Goal: Task Accomplishment & Management: Complete application form

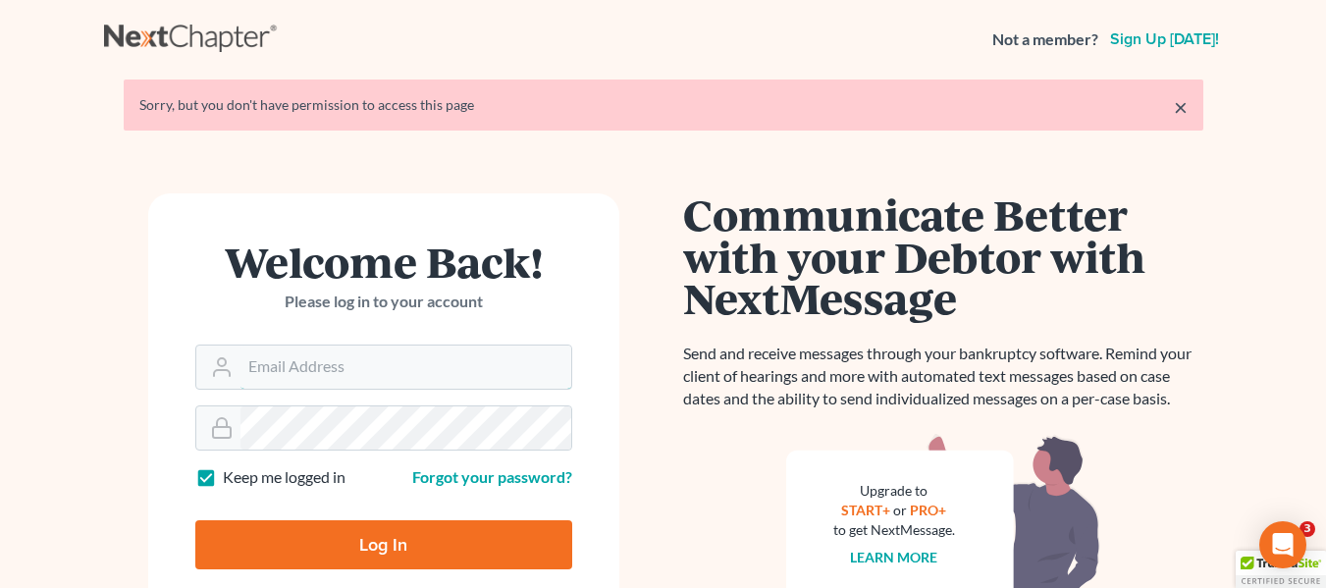
type input "[EMAIL_ADDRESS][DOMAIN_NAME]"
click at [404, 547] on input "Log In" at bounding box center [383, 544] width 377 height 49
type input "Thinking..."
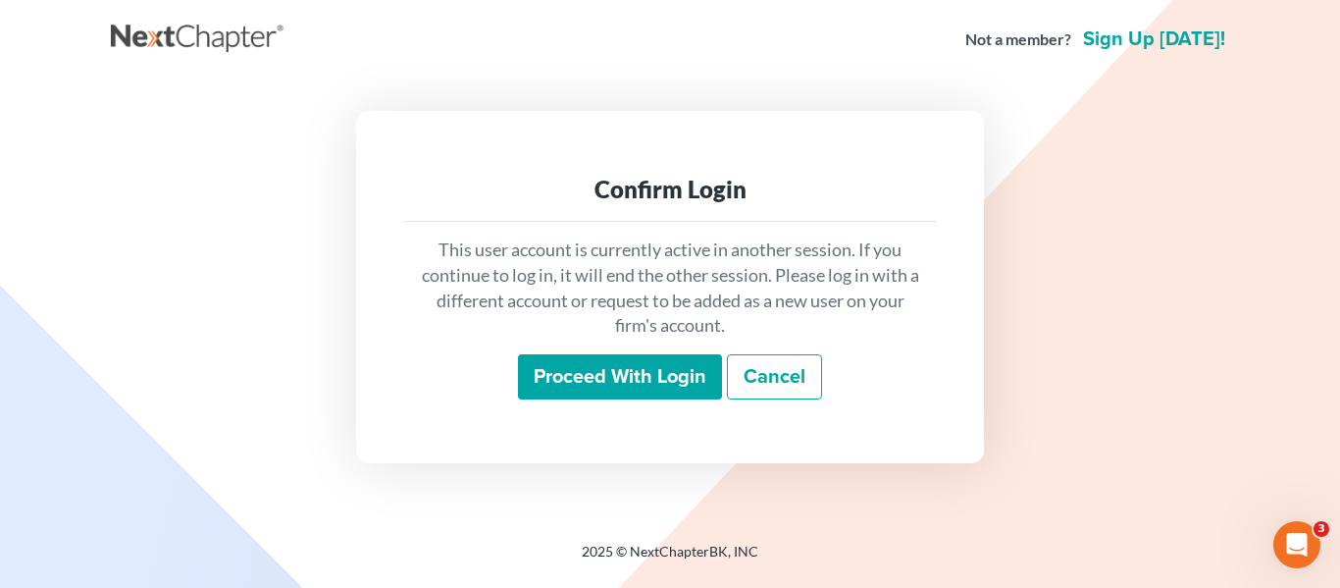
click at [680, 391] on input "Proceed with login" at bounding box center [620, 376] width 204 height 45
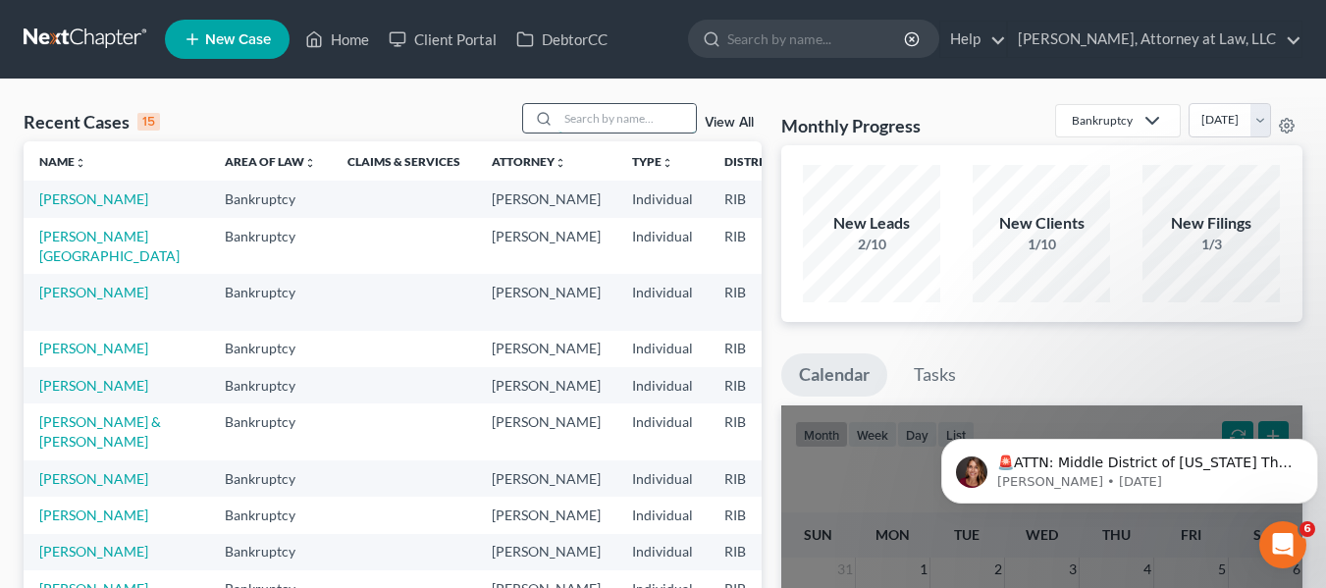
click at [605, 114] on input "search" at bounding box center [626, 118] width 137 height 28
type input "[PERSON_NAME]"
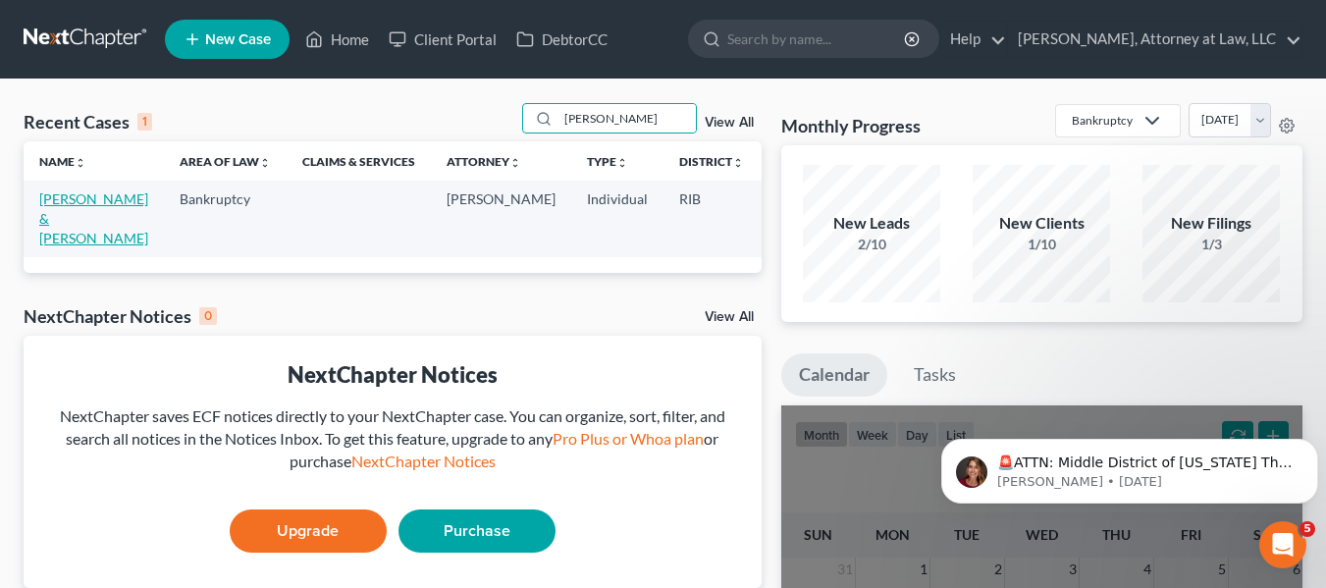
click at [57, 217] on link "[PERSON_NAME] & [PERSON_NAME]" at bounding box center [93, 218] width 109 height 56
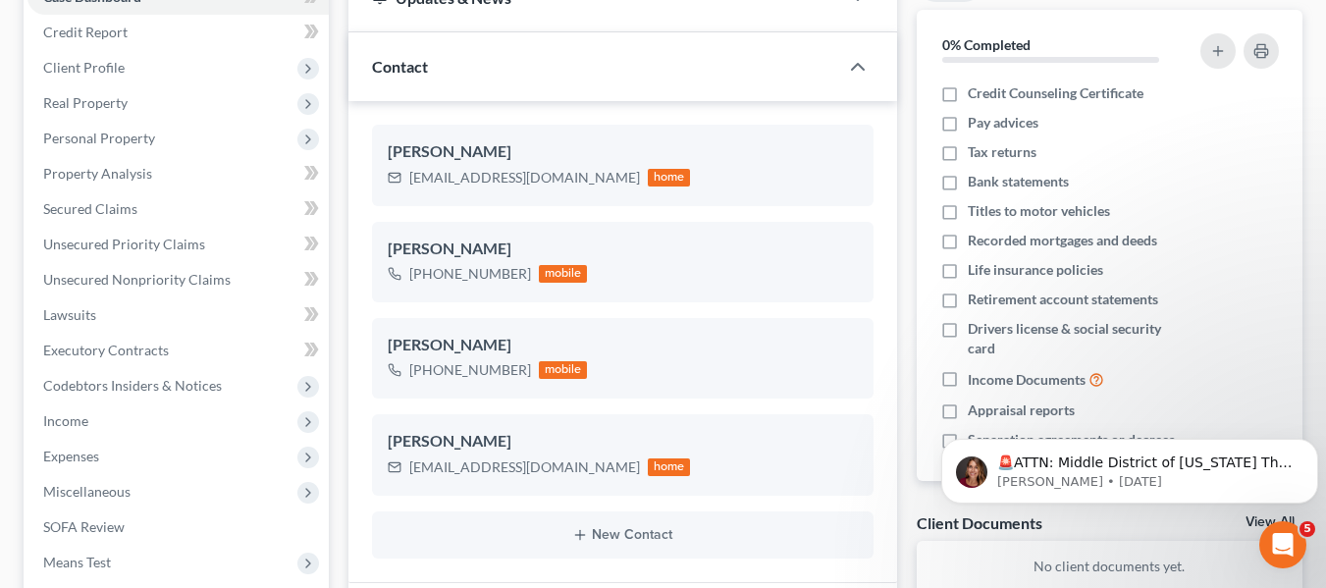
scroll to position [226, 0]
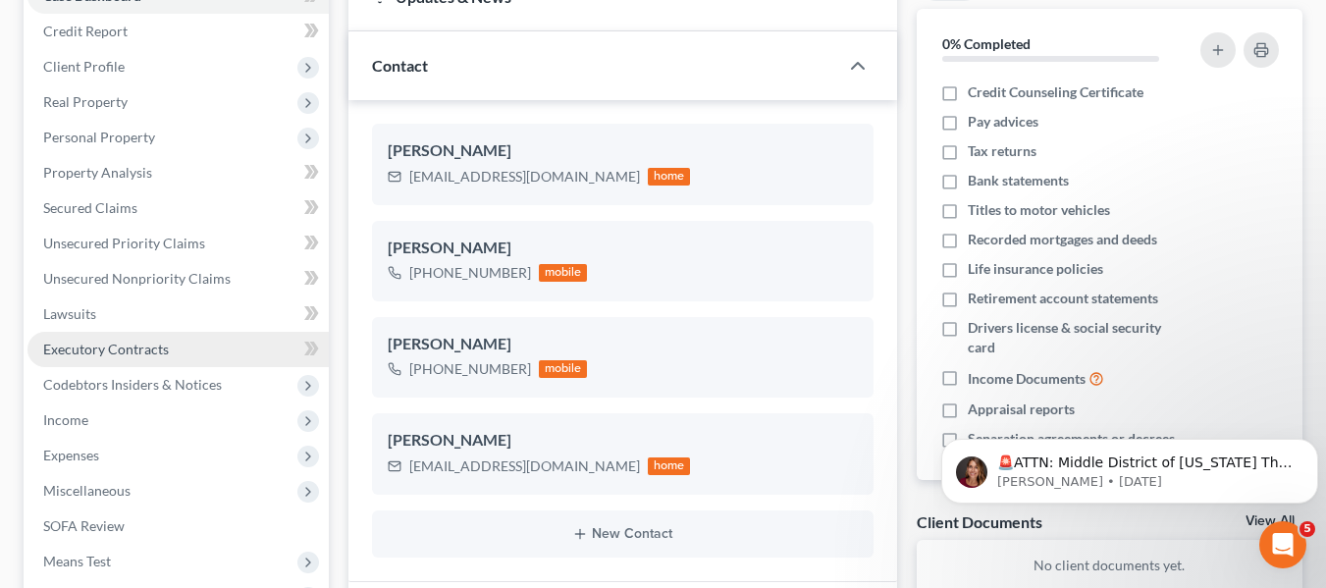
click at [125, 354] on span "Executory Contracts" at bounding box center [106, 348] width 126 height 17
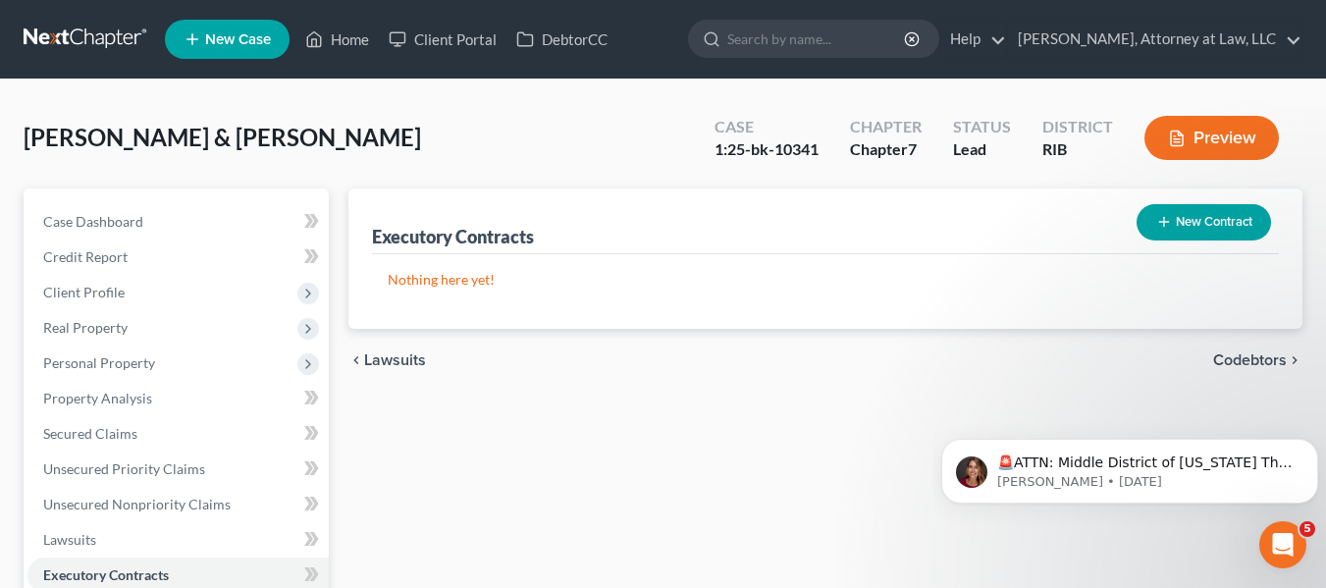
click at [1210, 213] on button "New Contract" at bounding box center [1203, 222] width 134 height 36
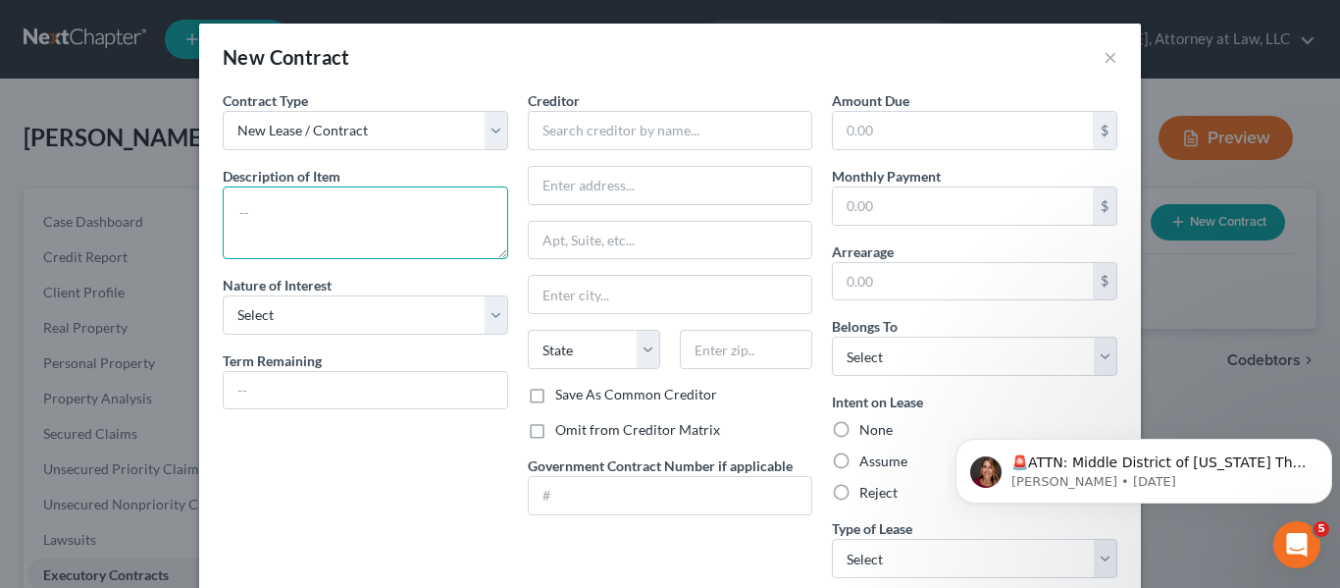
click at [343, 212] on textarea at bounding box center [366, 222] width 286 height 73
click at [258, 212] on textarea "Forebearance Agreement" at bounding box center [366, 222] width 286 height 73
type textarea "Forbearance Agreement"
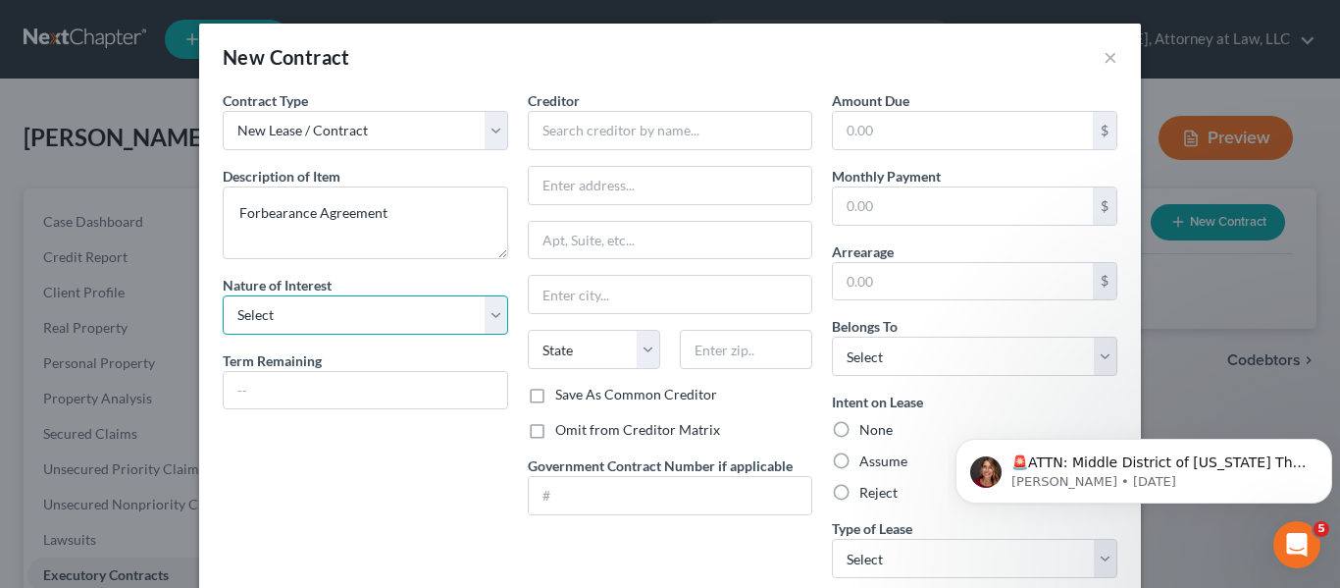
click at [484, 310] on select "Select Purchaser Agent Lessor Lessee" at bounding box center [366, 314] width 286 height 39
click at [436, 276] on div "Nature of Interest Select Purchaser Agent Lessor Lessee" at bounding box center [366, 305] width 286 height 60
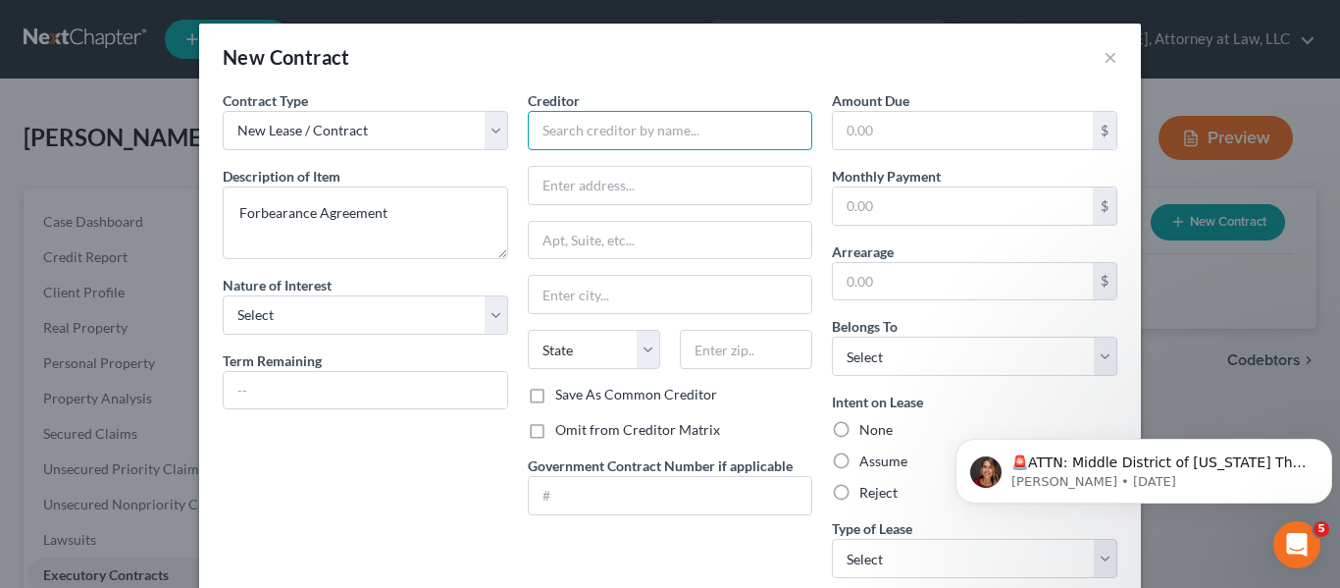
click at [733, 127] on input "text" at bounding box center [671, 130] width 286 height 39
type input "[PERSON_NAME]"
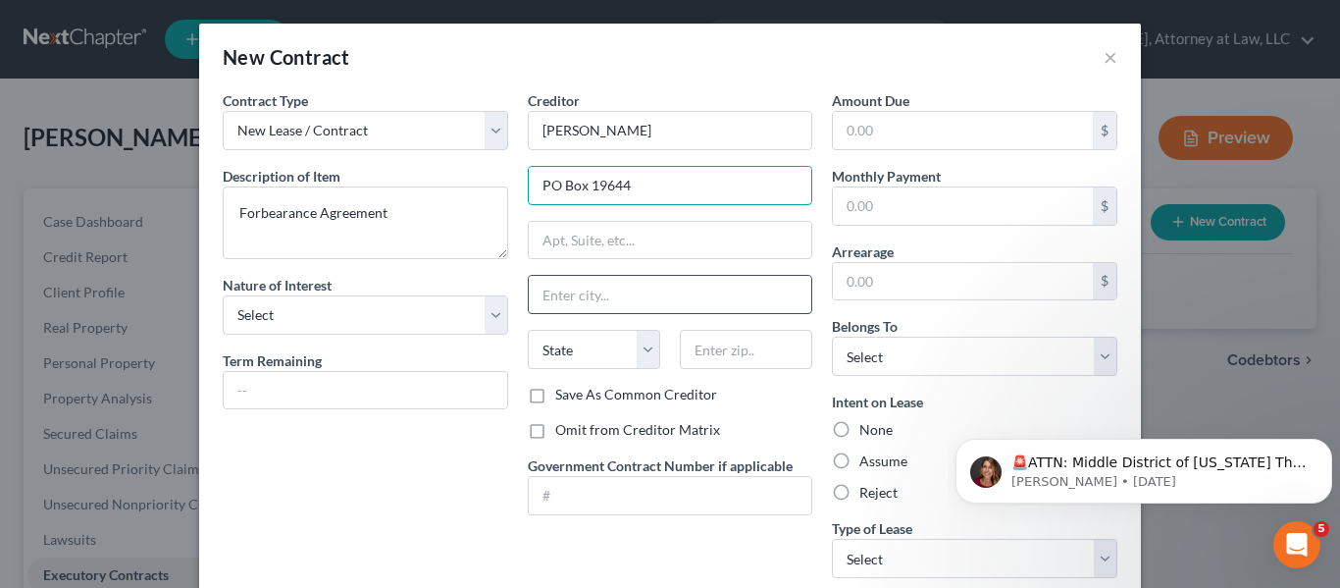
type input "PO Box 19644"
click at [697, 300] on input "text" at bounding box center [671, 294] width 284 height 37
type input "[PERSON_NAME]"
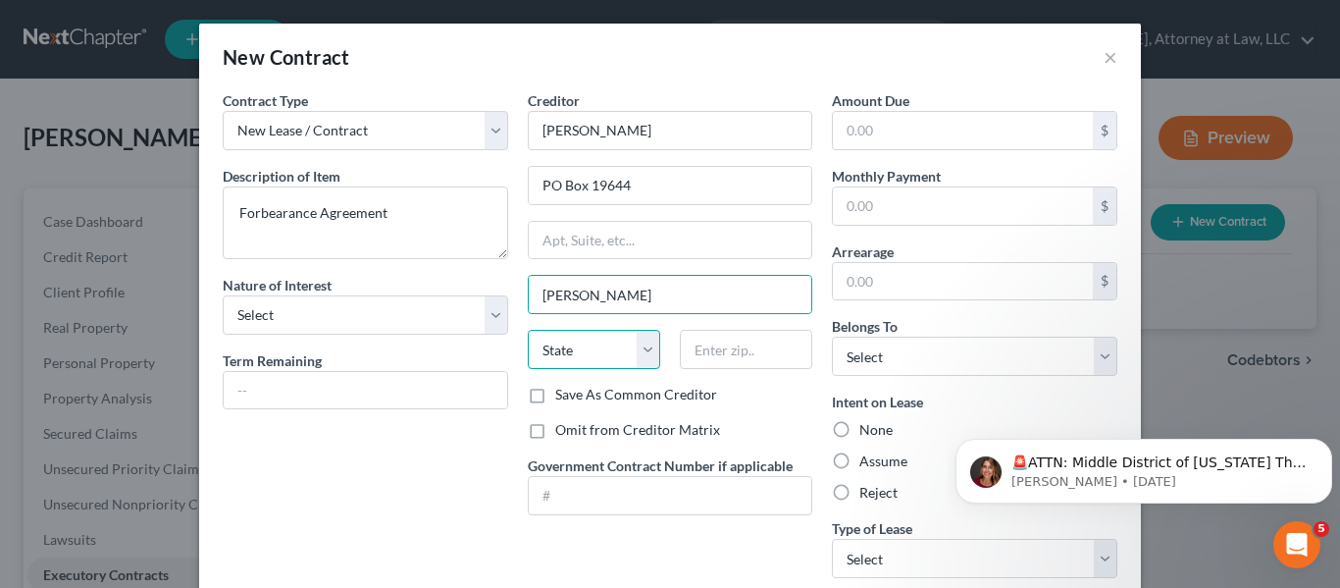
click at [613, 352] on select "State [US_STATE] AK AR AZ CA CO CT DE DC [GEOGRAPHIC_DATA] [GEOGRAPHIC_DATA] GU…" at bounding box center [594, 349] width 132 height 39
select select "41"
click at [585, 351] on select "State [US_STATE] AK AR AZ CA CO CT DE DC [GEOGRAPHIC_DATA] [GEOGRAPHIC_DATA] GU…" at bounding box center [594, 349] width 132 height 39
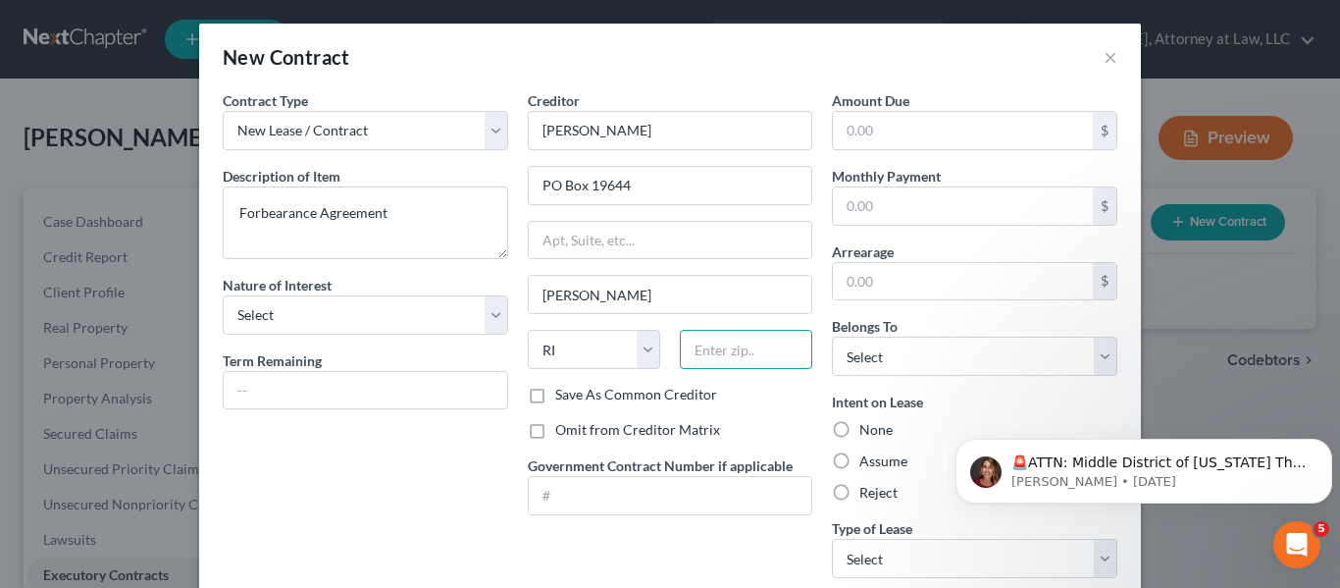
click at [751, 356] on input "text" at bounding box center [746, 349] width 132 height 39
type input "02919"
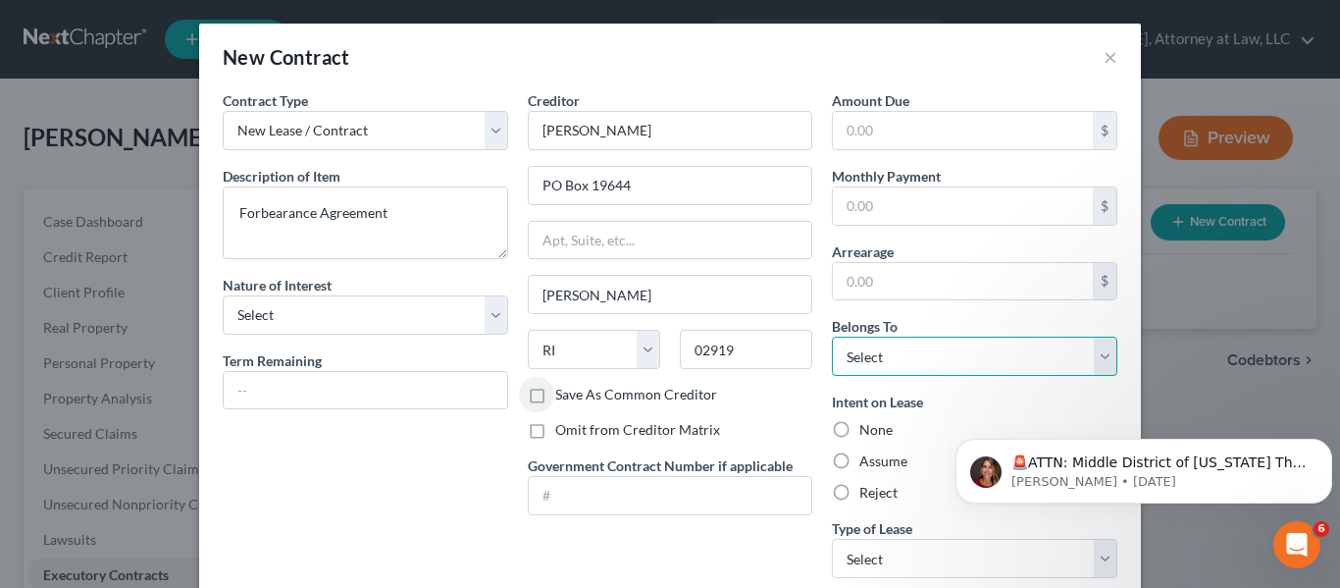
click at [1098, 354] on select "Select Debtor 1 Only Debtor 2 Only Debtor 1 And Debtor 2 Only At Least One Of T…" at bounding box center [975, 356] width 286 height 39
click at [1094, 355] on select "Select Debtor 1 Only Debtor 2 Only Debtor 1 And Debtor 2 Only At Least One Of T…" at bounding box center [975, 356] width 286 height 39
select select "2"
click at [832, 337] on select "Select Debtor 1 Only Debtor 2 Only Debtor 1 And Debtor 2 Only At Least One Of T…" at bounding box center [975, 356] width 286 height 39
click at [860, 497] on label "Reject" at bounding box center [879, 493] width 38 height 20
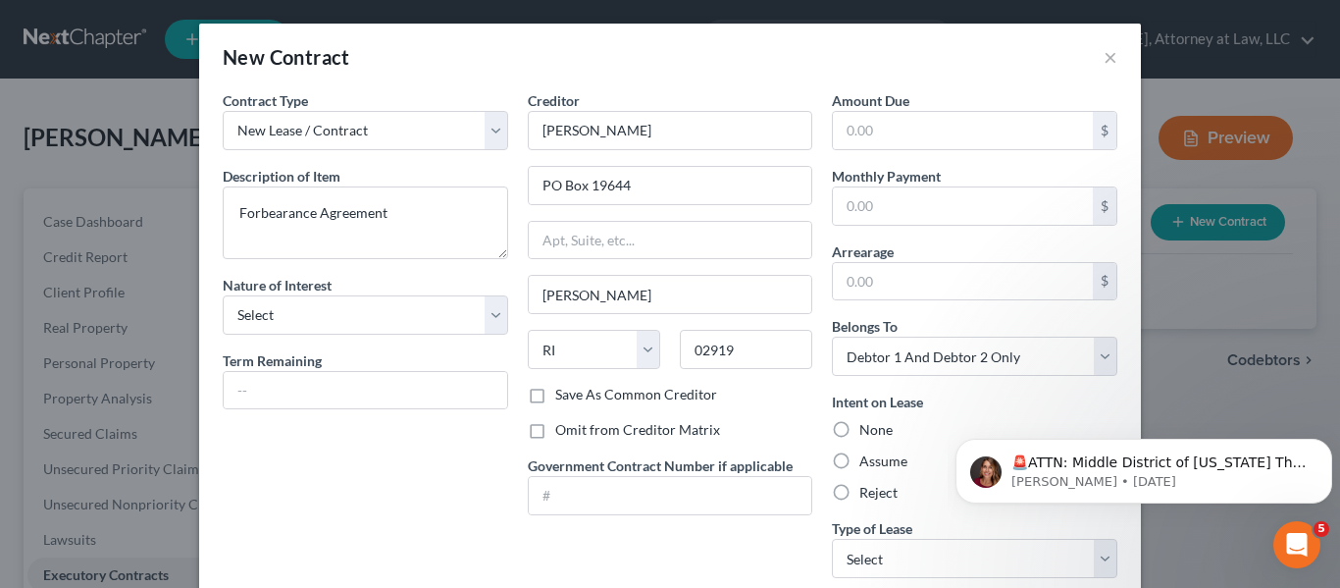
click at [867, 495] on input "Reject" at bounding box center [873, 489] width 13 height 13
radio input "true"
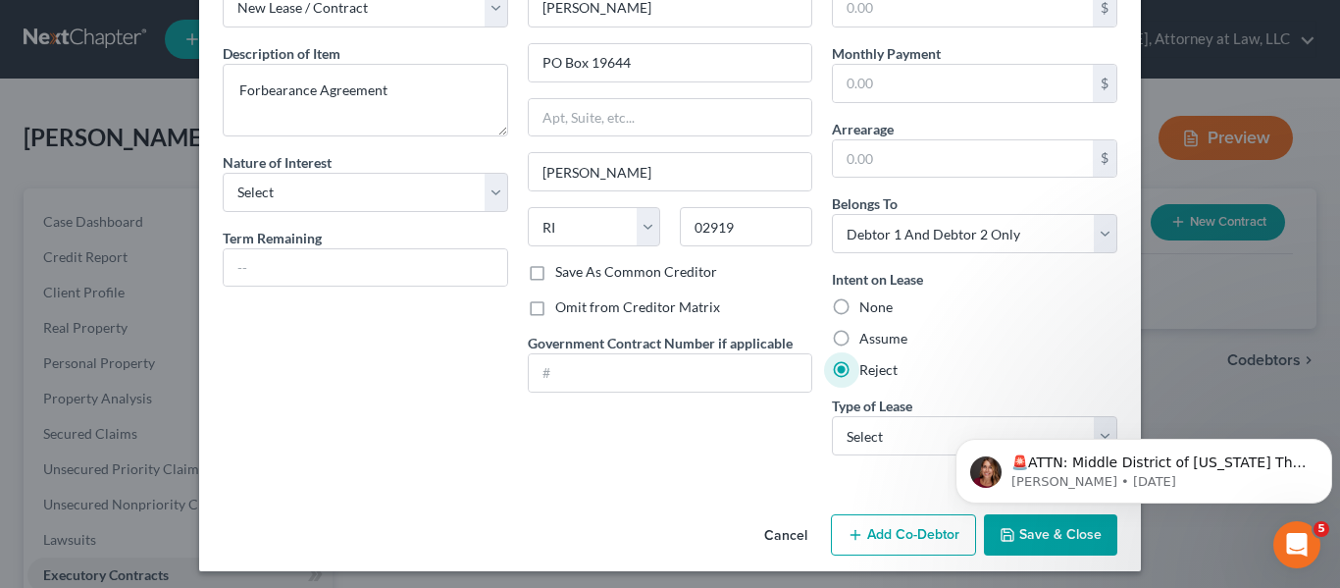
scroll to position [130, 0]
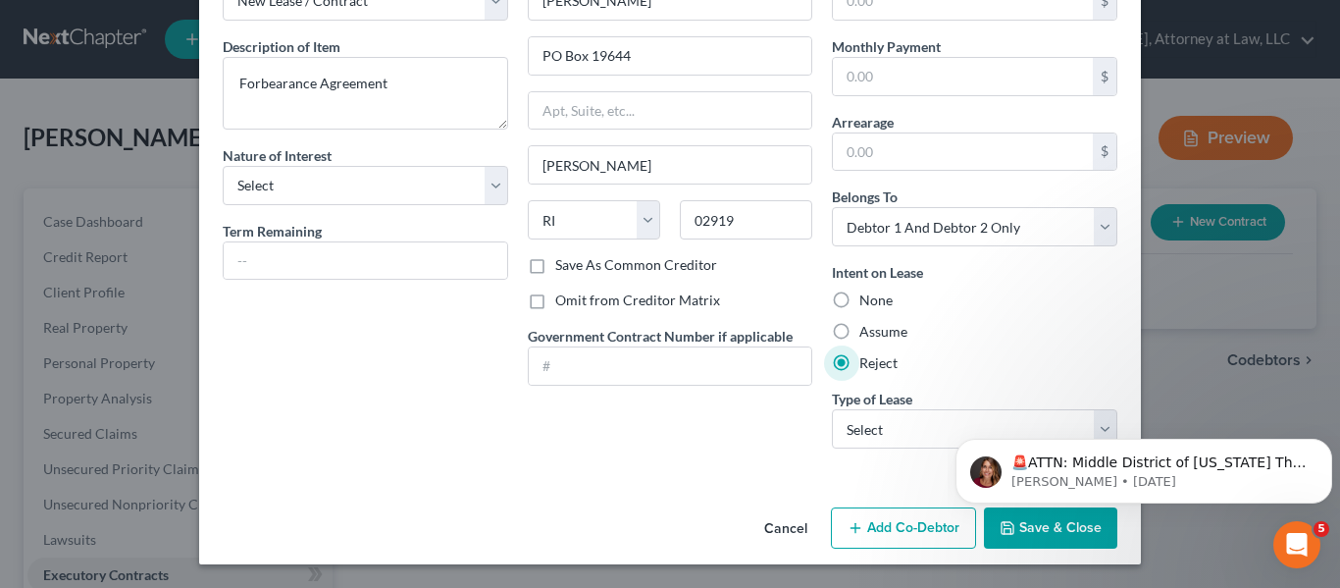
click at [1087, 426] on body "🚨ATTN: Middle District of [US_STATE] The court has added a new Credit Counselin…" at bounding box center [1144, 466] width 377 height 122
click at [1092, 439] on div "🚨ATTN: Middle District of [US_STATE] The court has added a new Credit Counselin…" at bounding box center [1144, 471] width 377 height 65
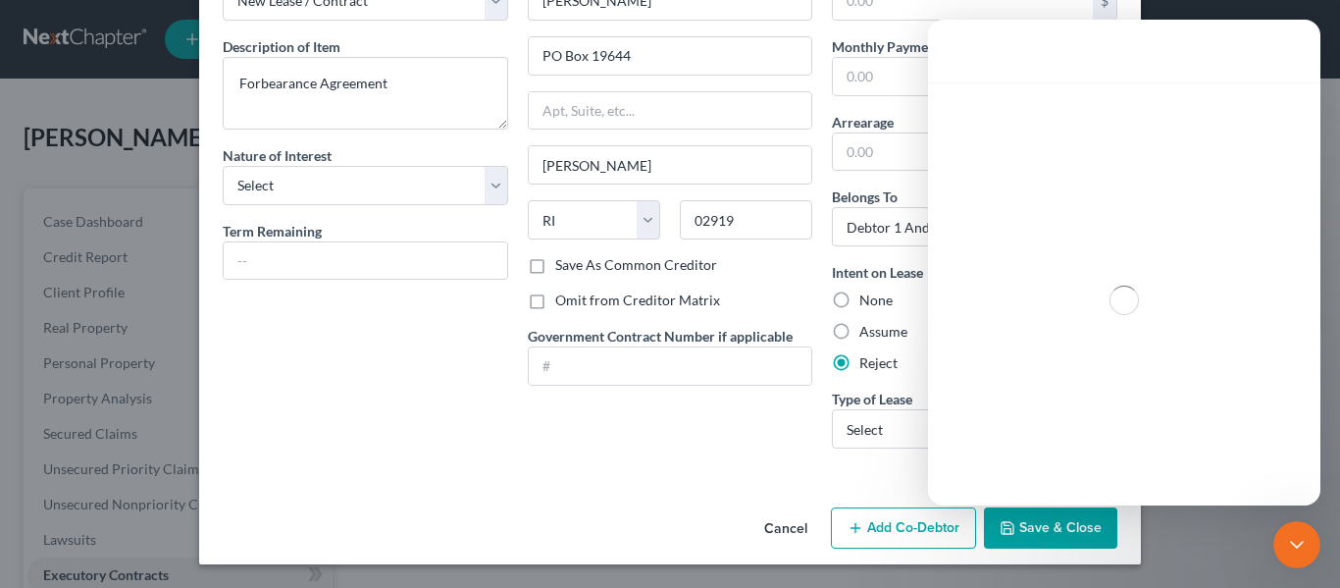
scroll to position [0, 0]
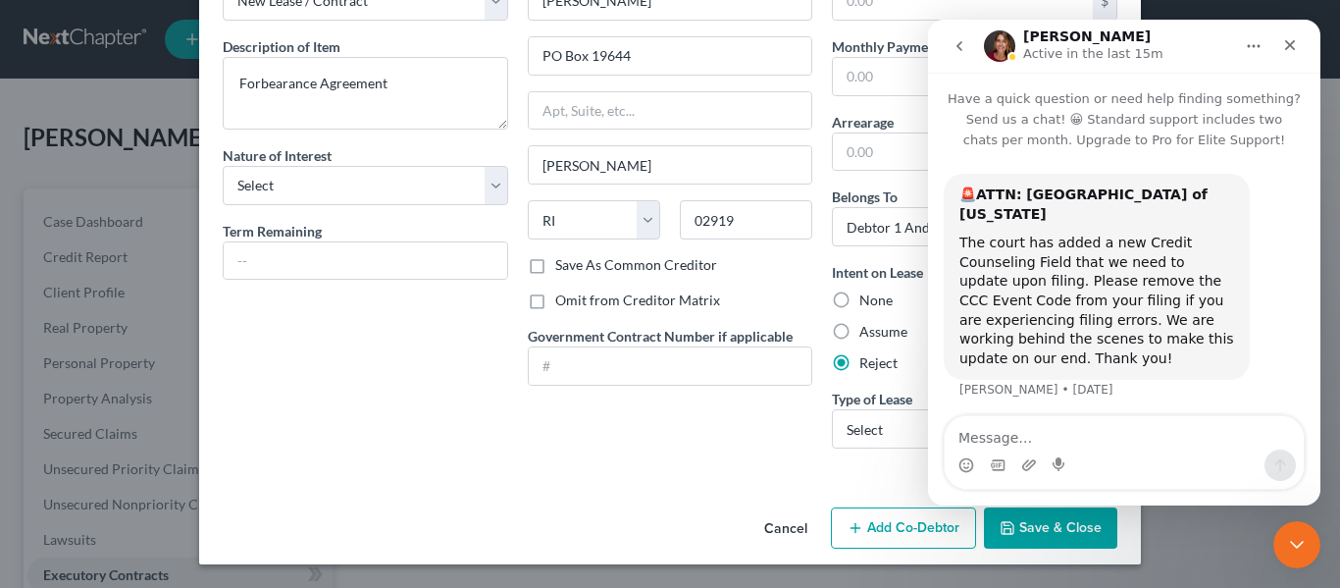
click at [769, 456] on div "Creditor * [PERSON_NAME] PO Box 19644 [PERSON_NAME][GEOGRAPHIC_DATA] [US_STATE]…" at bounding box center [670, 212] width 305 height 503
click at [1303, 38] on div "Close" at bounding box center [1290, 44] width 35 height 35
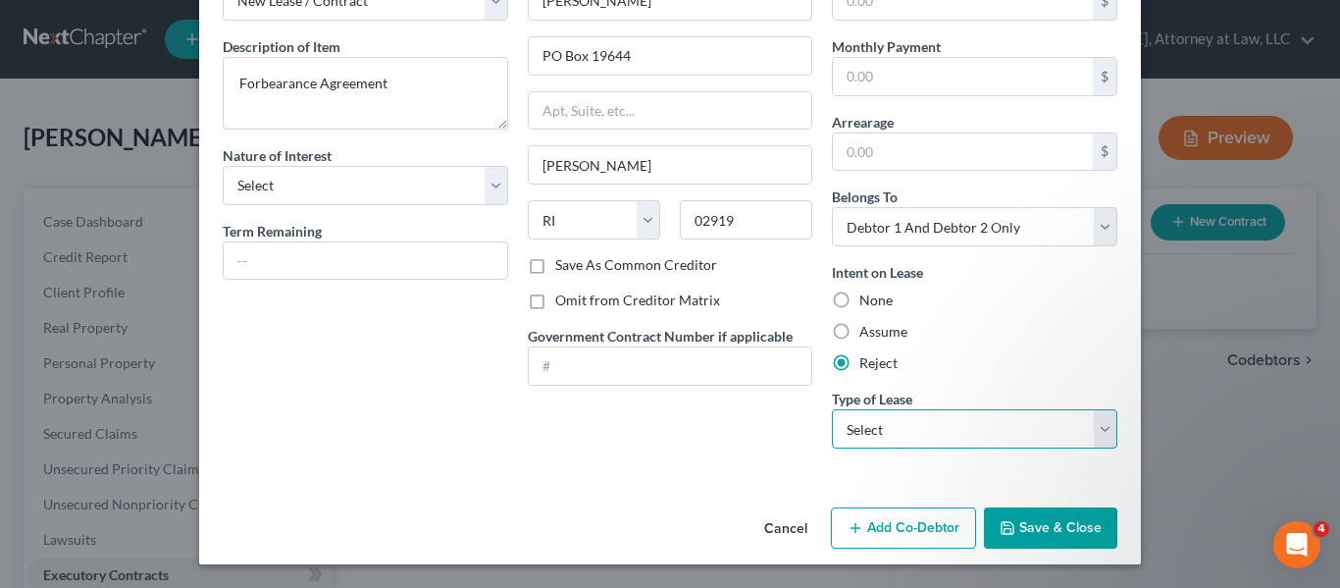
click at [1095, 437] on select "Select Real Estate Car Other" at bounding box center [975, 428] width 286 height 39
select select "2"
click at [832, 409] on select "Select Real Estate Car Other" at bounding box center [975, 428] width 286 height 39
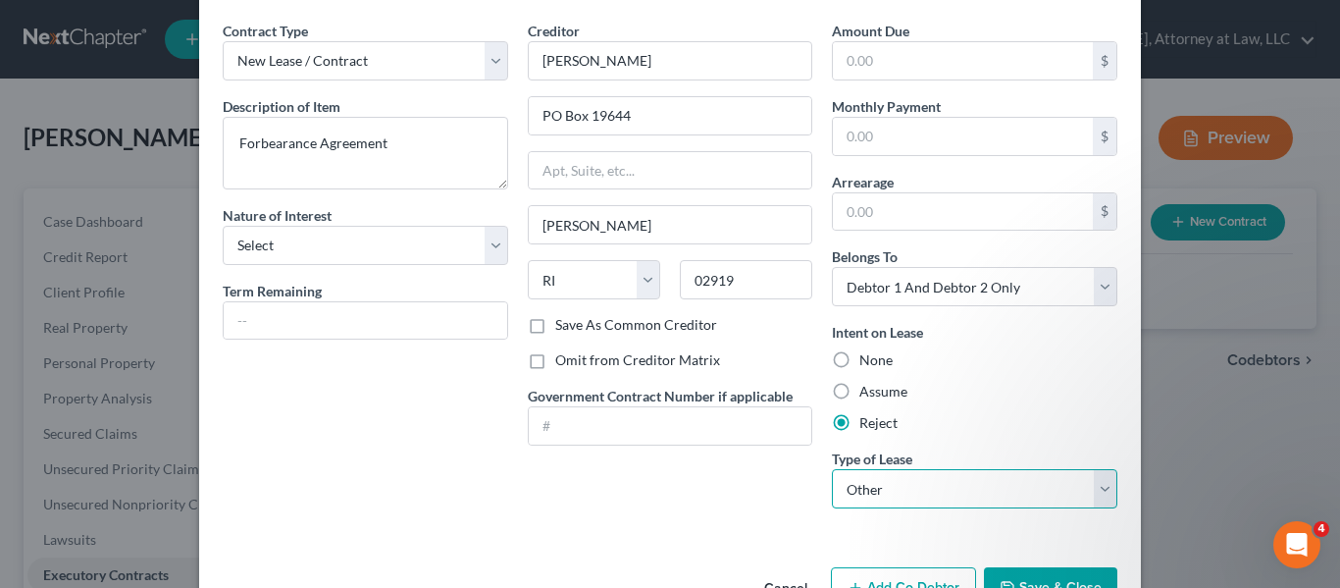
scroll to position [20, 0]
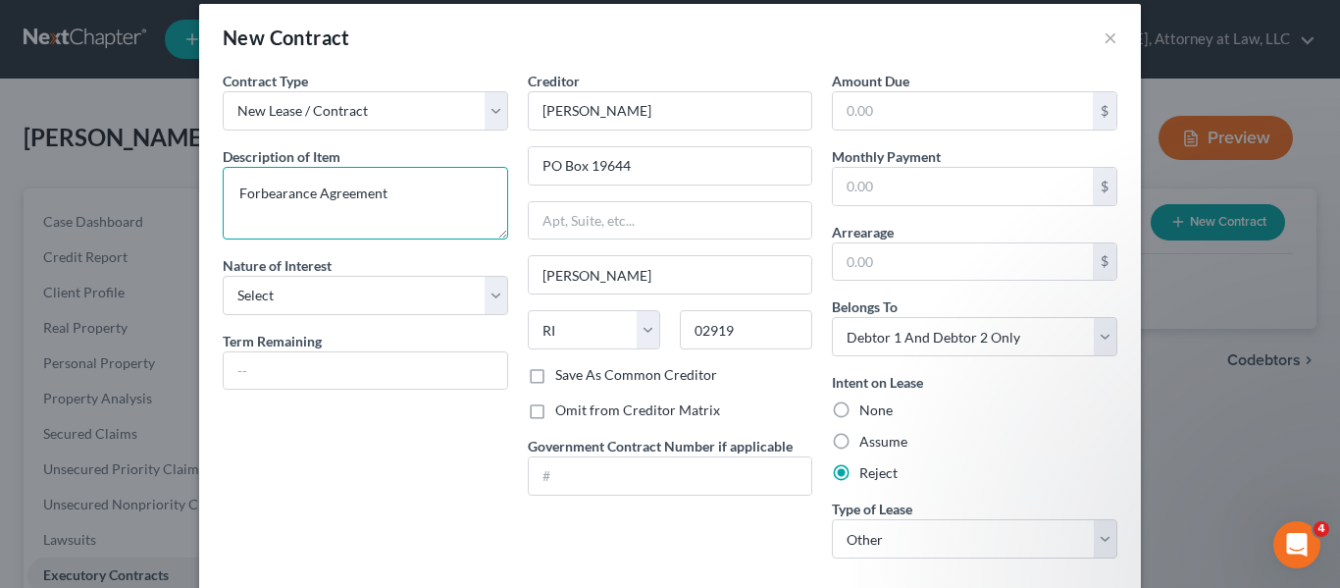
click at [442, 196] on textarea "Forbearance Agreement" at bounding box center [366, 203] width 286 height 73
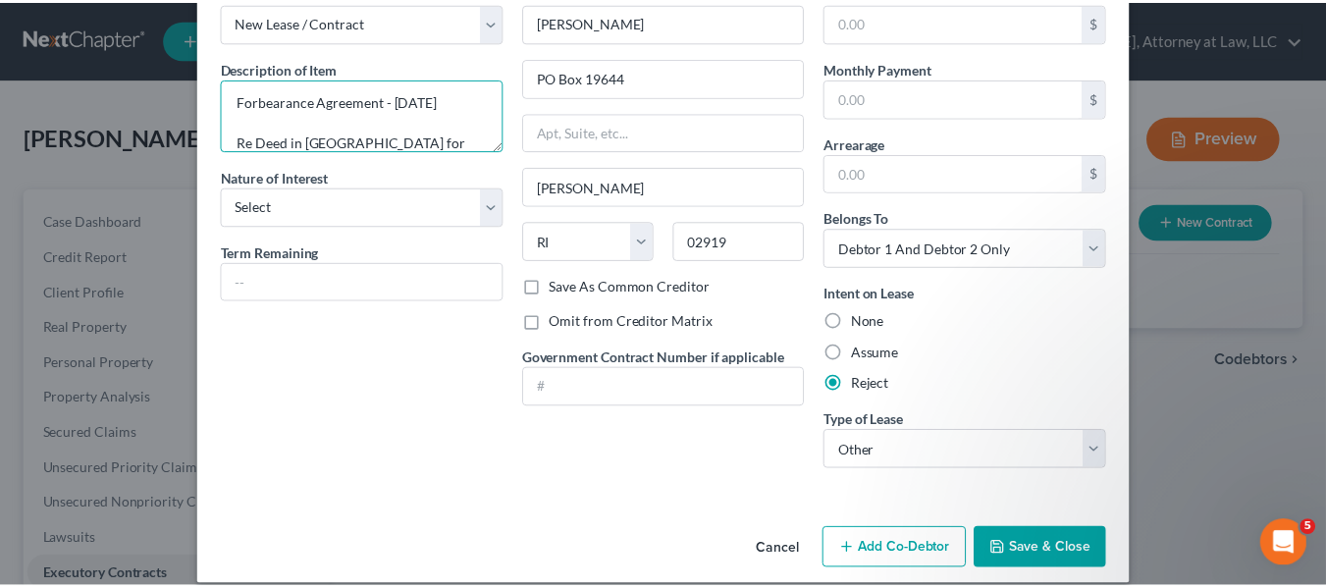
scroll to position [116, 0]
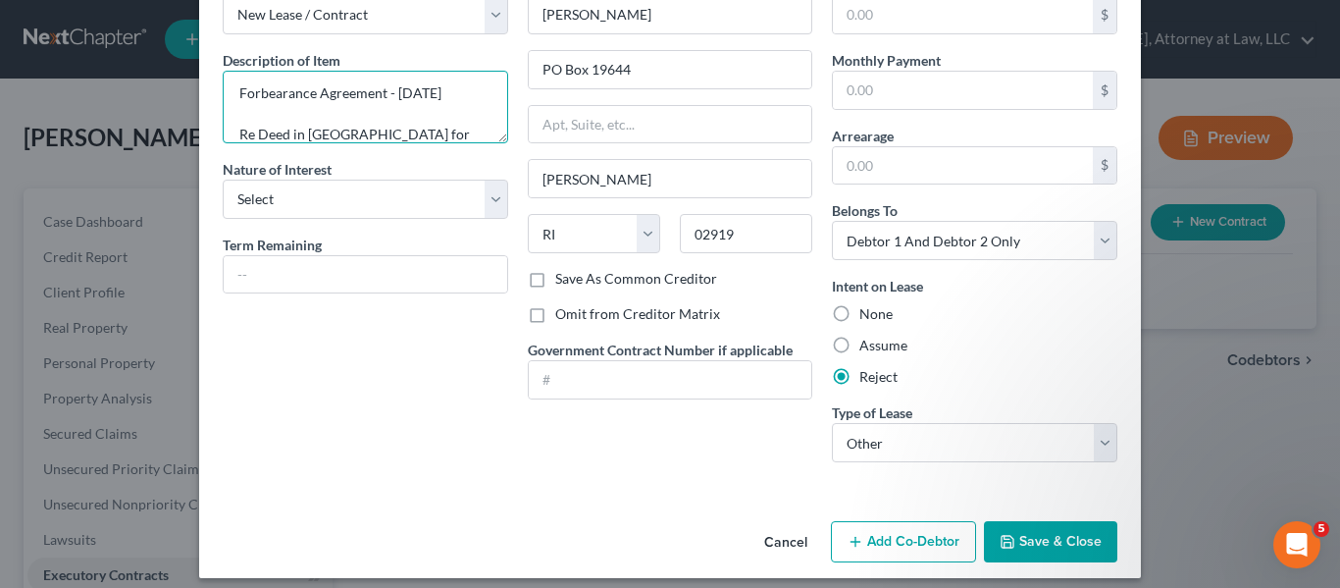
type textarea "Forbearance Agreement - [DATE] Re Deed in [GEOGRAPHIC_DATA] for real estate"
click at [1044, 544] on button "Save & Close" at bounding box center [1050, 541] width 133 height 41
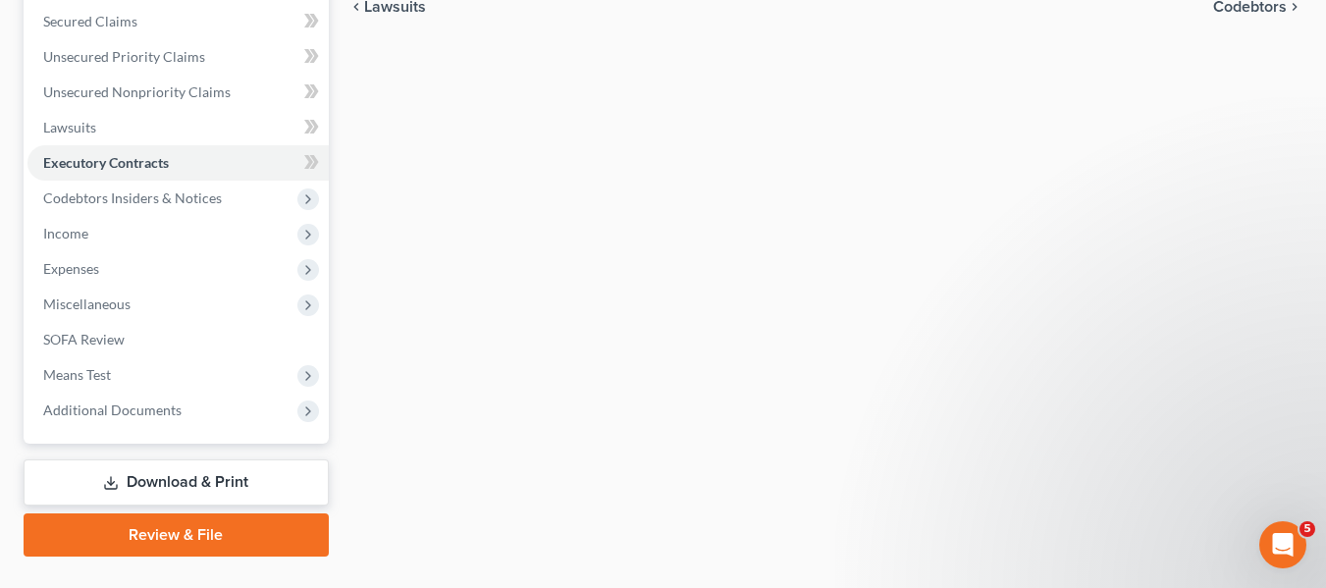
scroll to position [416, 0]
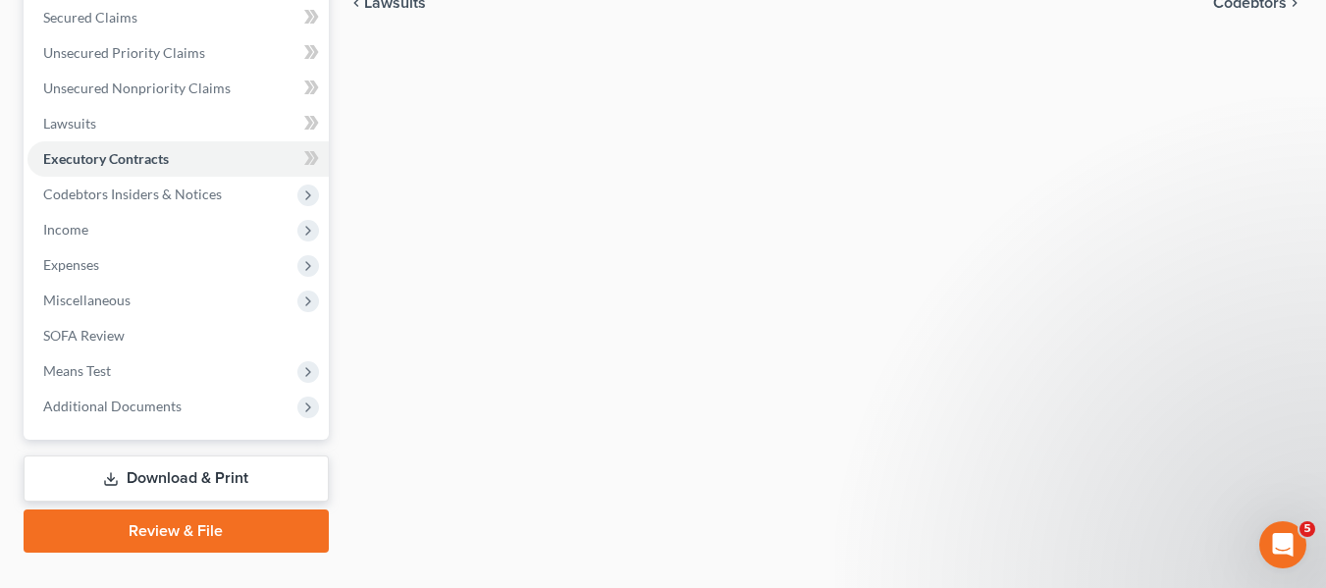
click at [250, 481] on link "Download & Print" at bounding box center [176, 478] width 305 height 46
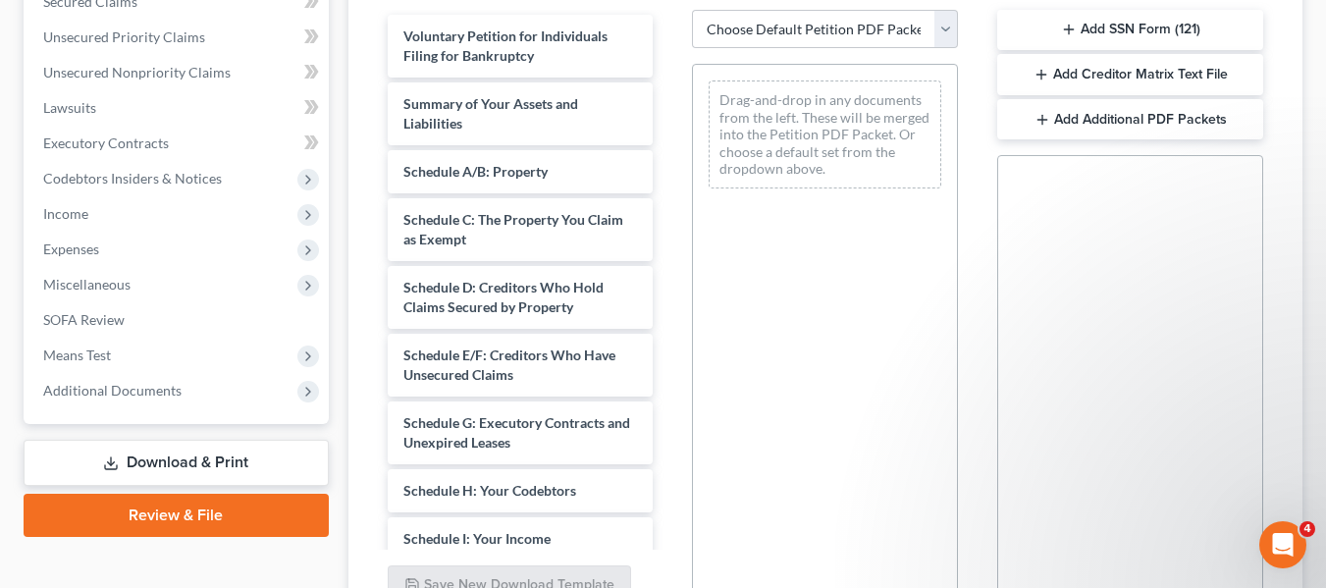
scroll to position [433, 0]
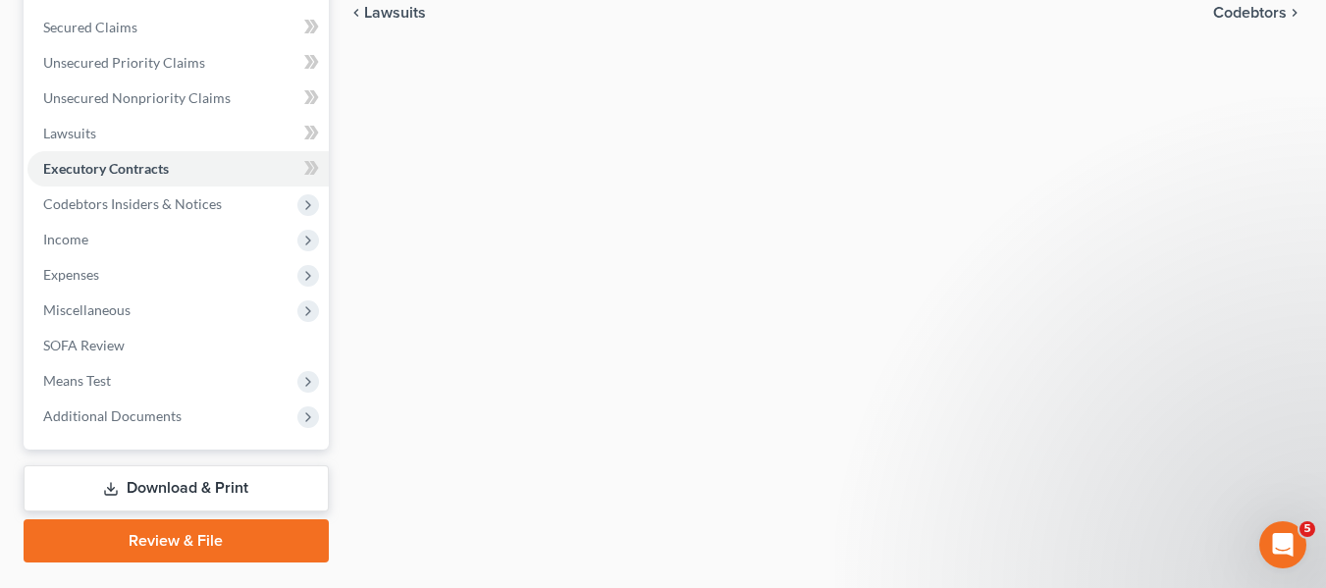
click at [241, 490] on link "Download & Print" at bounding box center [176, 488] width 305 height 46
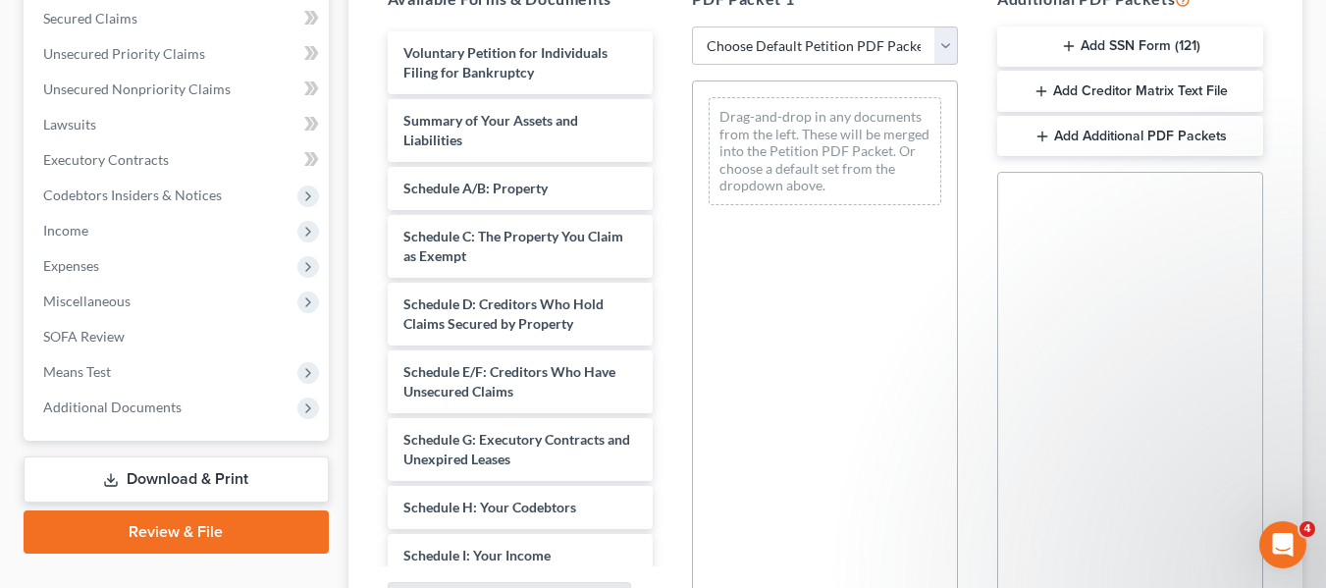
scroll to position [416, 0]
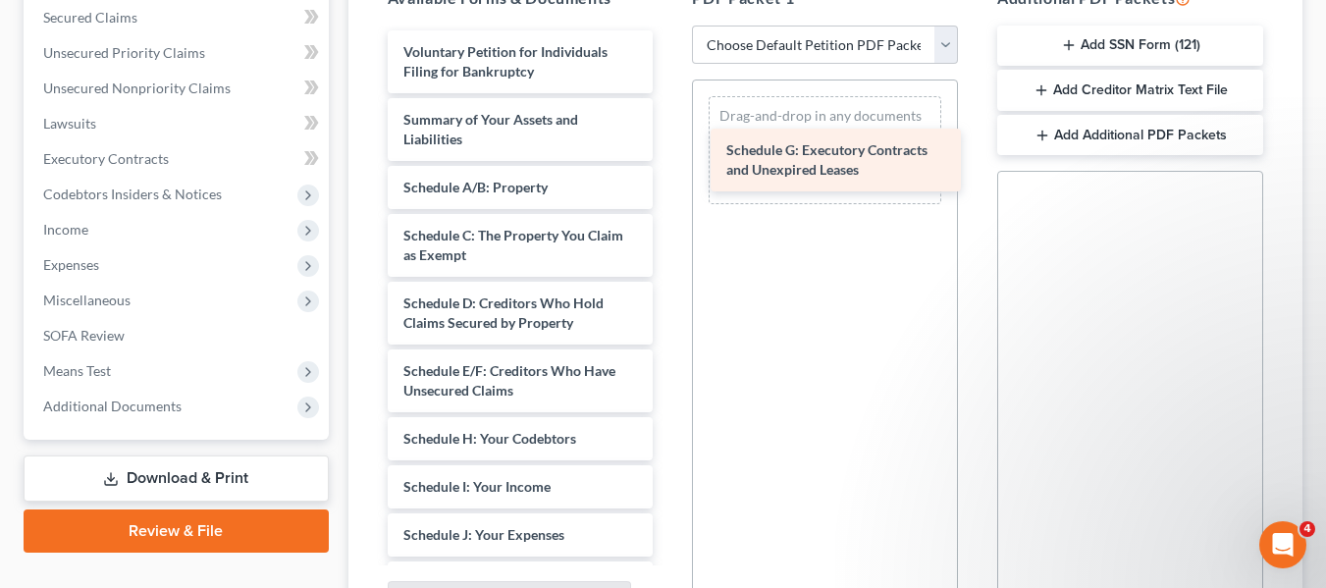
drag, startPoint x: 492, startPoint y: 445, endPoint x: 814, endPoint y: 157, distance: 432.9
click at [669, 157] on div "Schedule G: Executory Contracts and Unexpired Leases Voluntary Petition for Ind…" at bounding box center [520, 554] width 297 height 1048
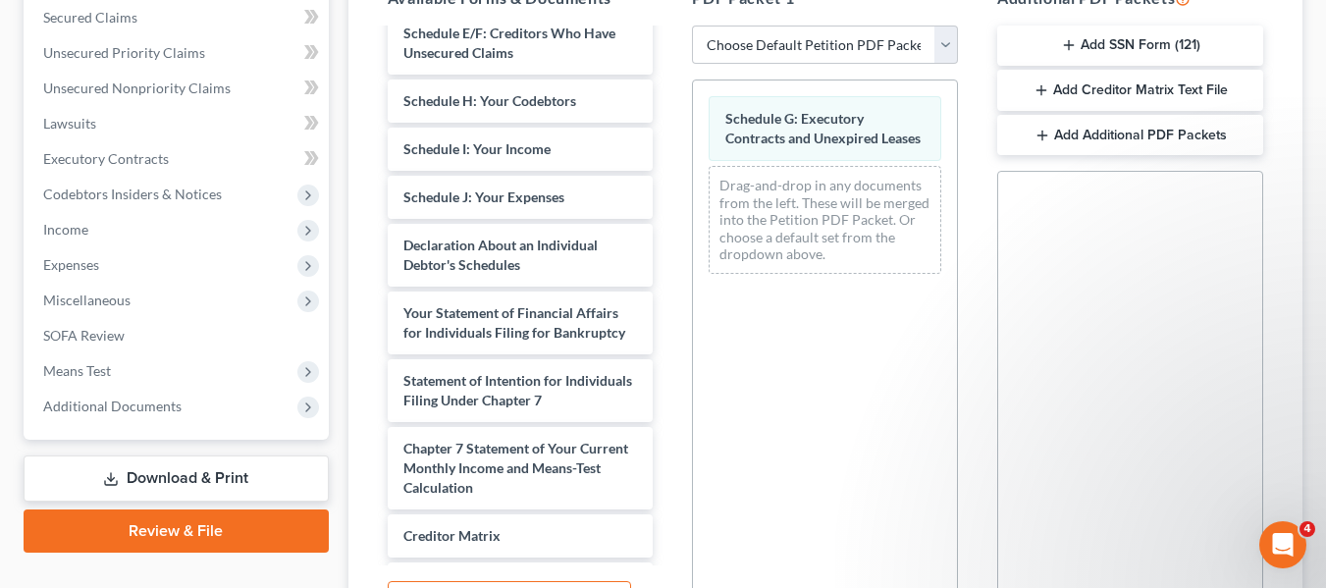
scroll to position [341, 0]
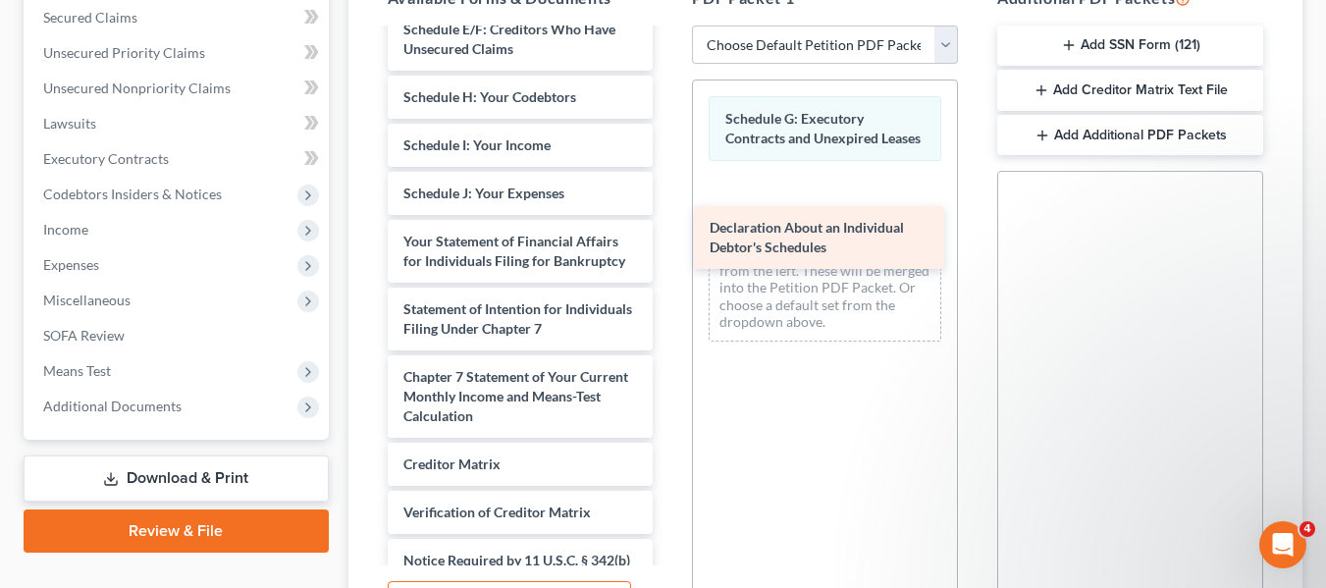
drag, startPoint x: 521, startPoint y: 252, endPoint x: 835, endPoint y: 232, distance: 314.6
click at [669, 232] on div "Declaration About an Individual Debtor's Schedules Voluntary Petition for Indiv…" at bounding box center [520, 179] width 297 height 980
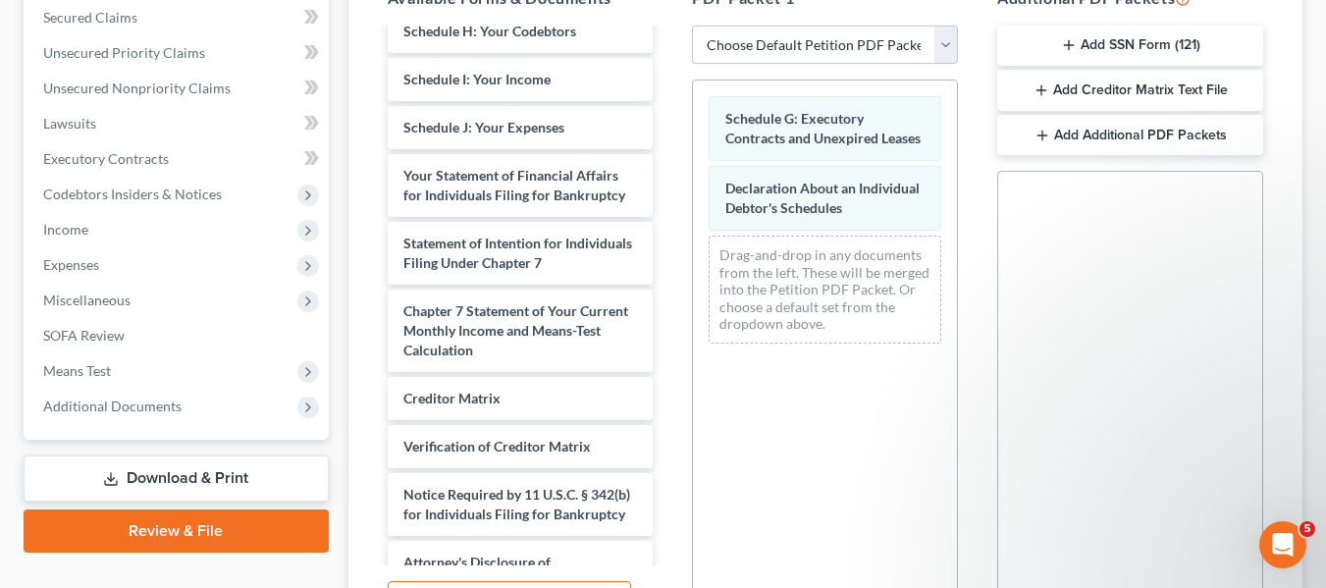
scroll to position [409, 0]
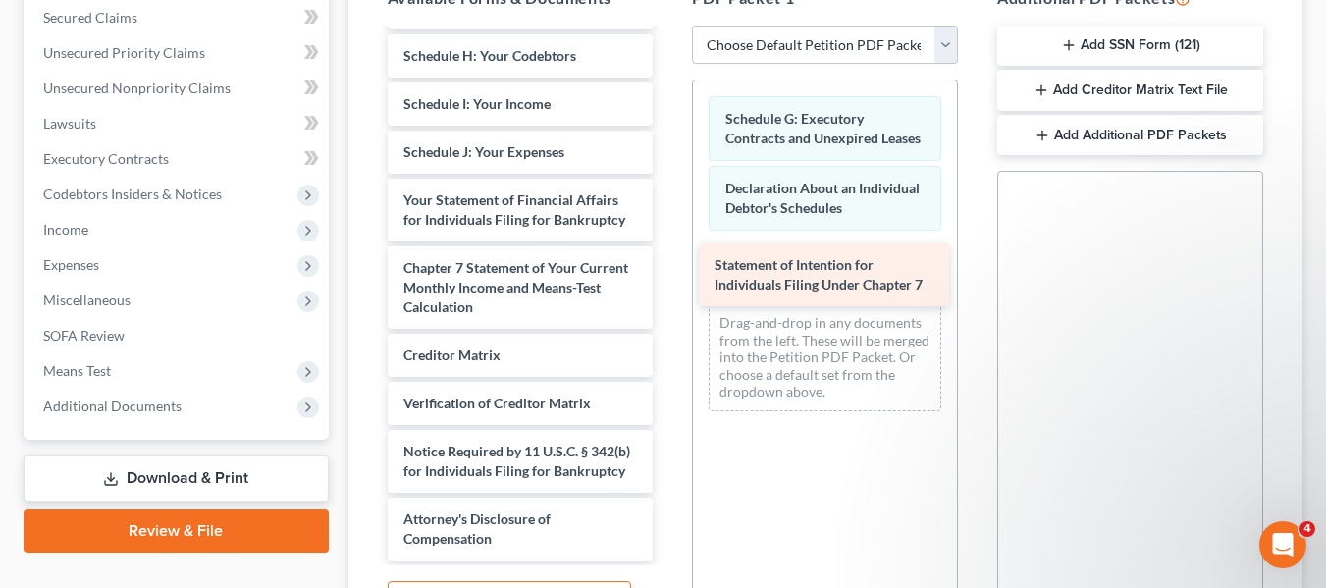
drag, startPoint x: 537, startPoint y: 279, endPoint x: 850, endPoint y: 283, distance: 313.0
click at [669, 283] on div "Statement of Intention for Individuals Filing Under Chapter 7 Voluntary Petitio…" at bounding box center [520, 104] width 297 height 912
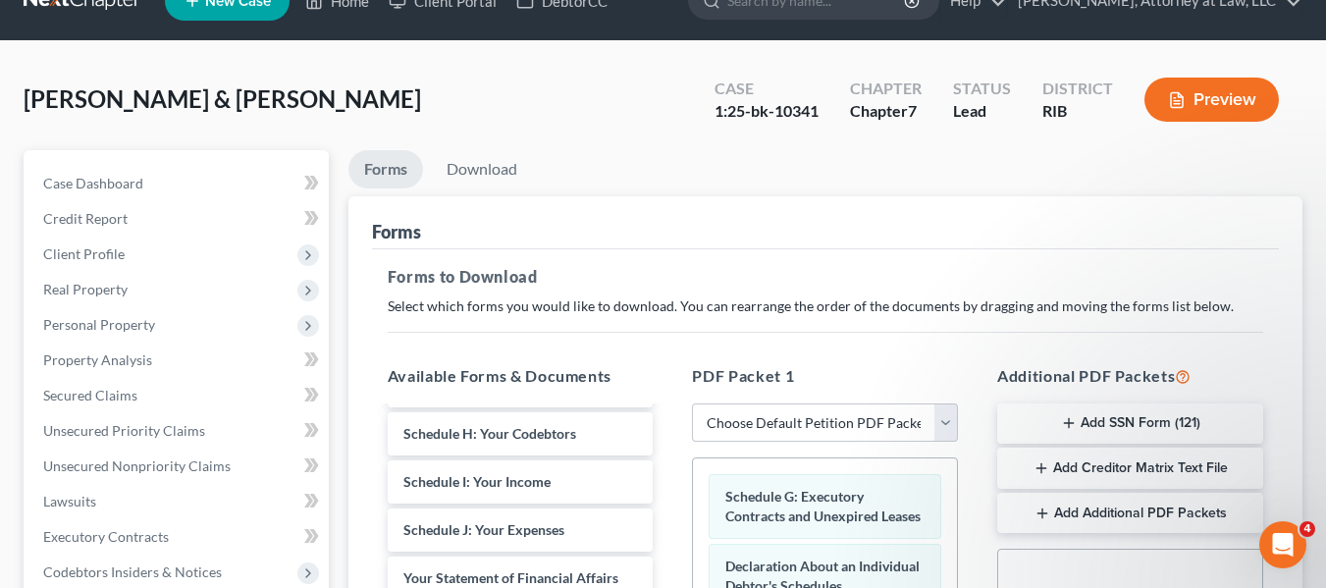
scroll to position [69, 0]
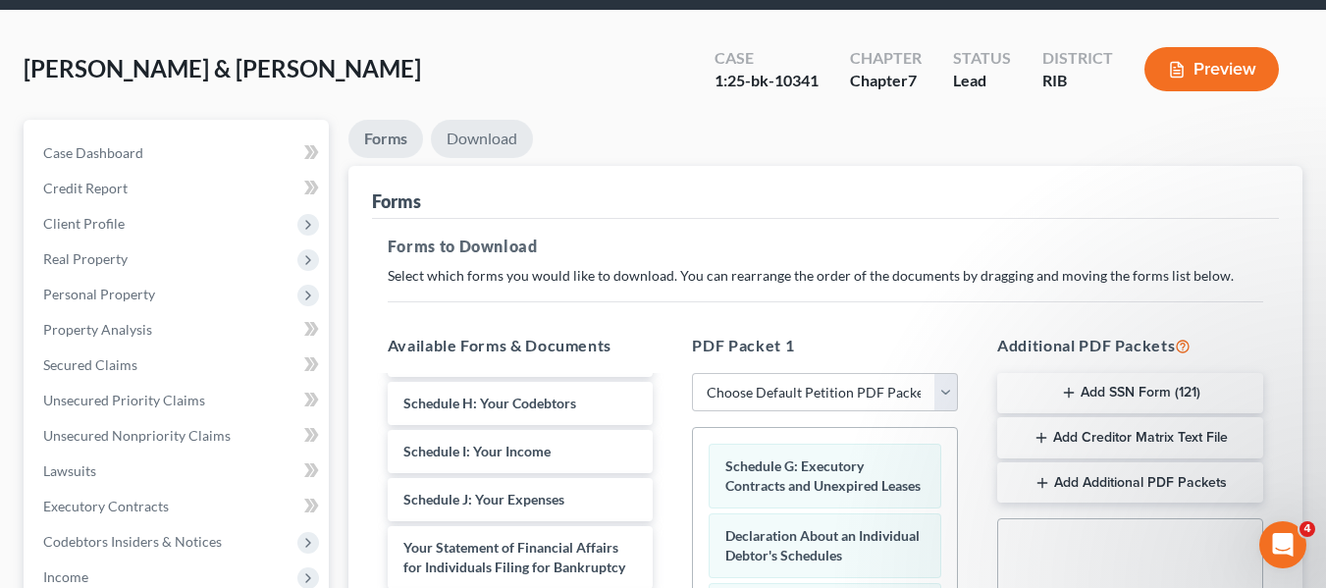
click at [489, 130] on link "Download" at bounding box center [482, 139] width 102 height 38
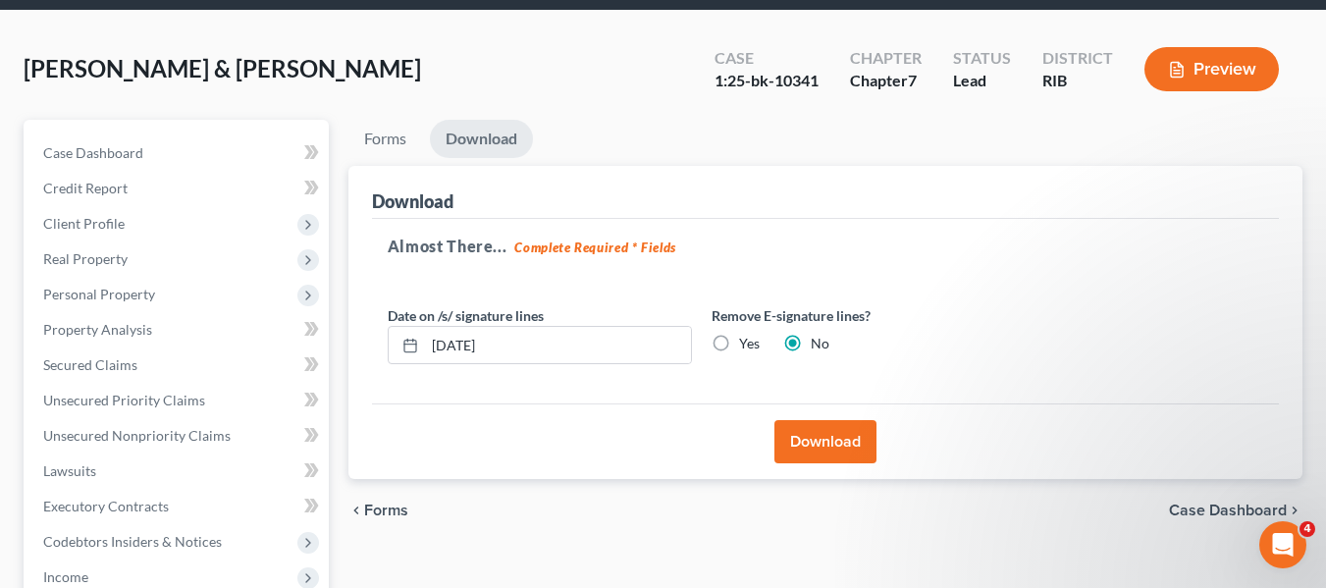
click at [824, 444] on button "Download" at bounding box center [825, 441] width 102 height 43
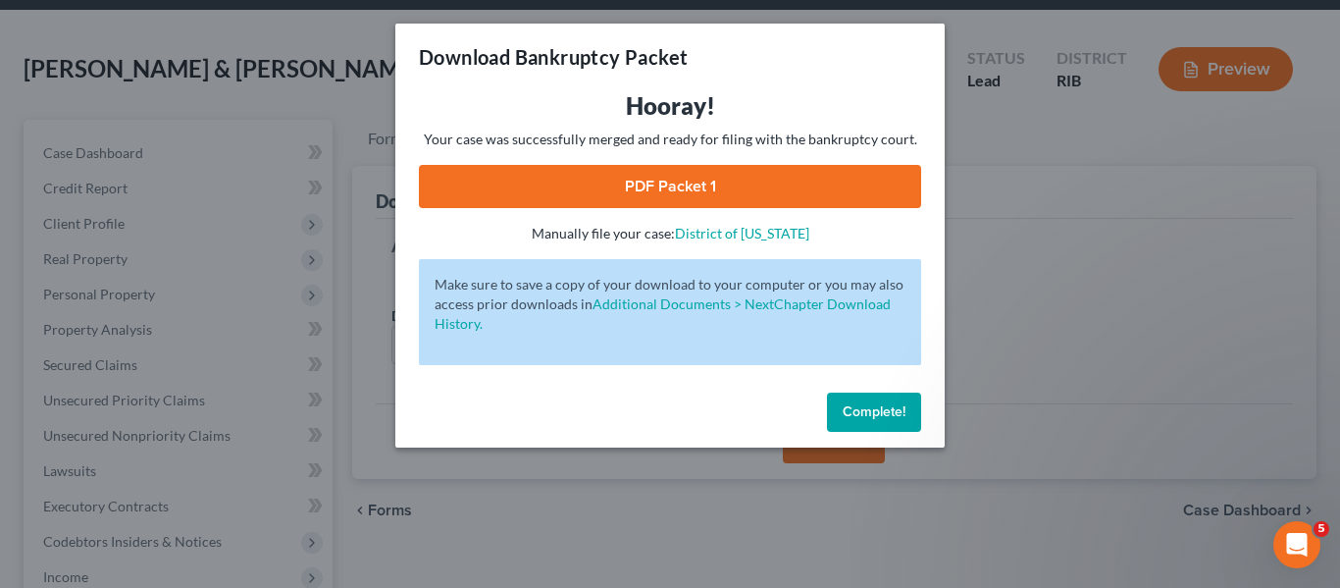
click at [752, 177] on link "PDF Packet 1" at bounding box center [670, 186] width 502 height 43
click at [890, 416] on span "Complete!" at bounding box center [874, 411] width 63 height 17
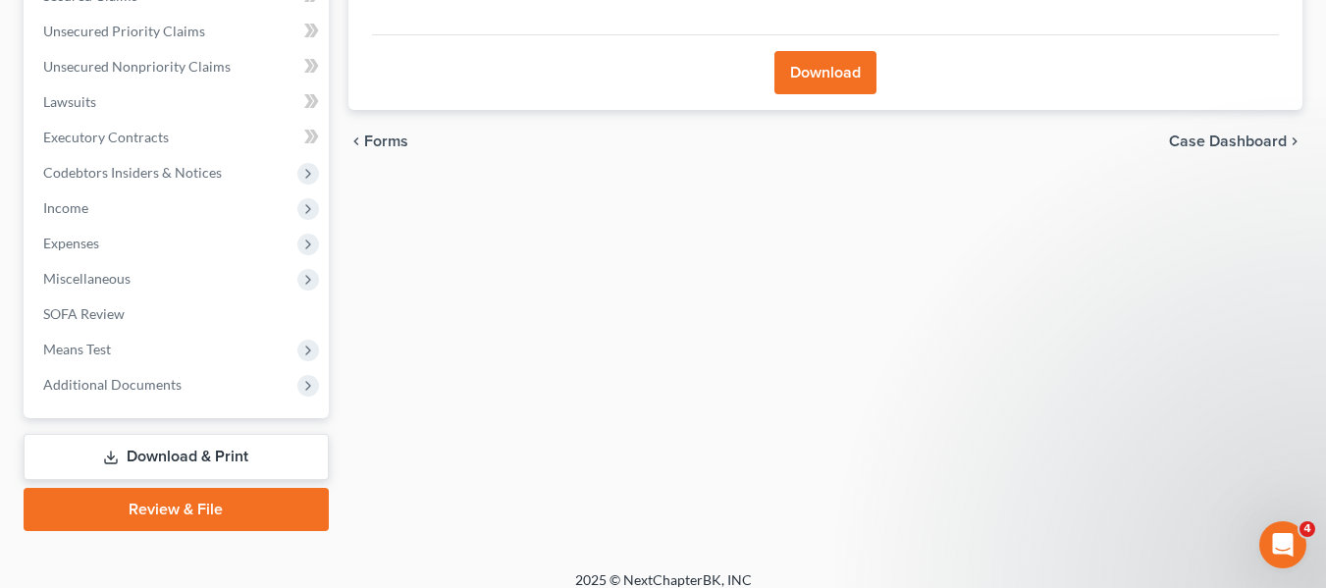
scroll to position [455, 0]
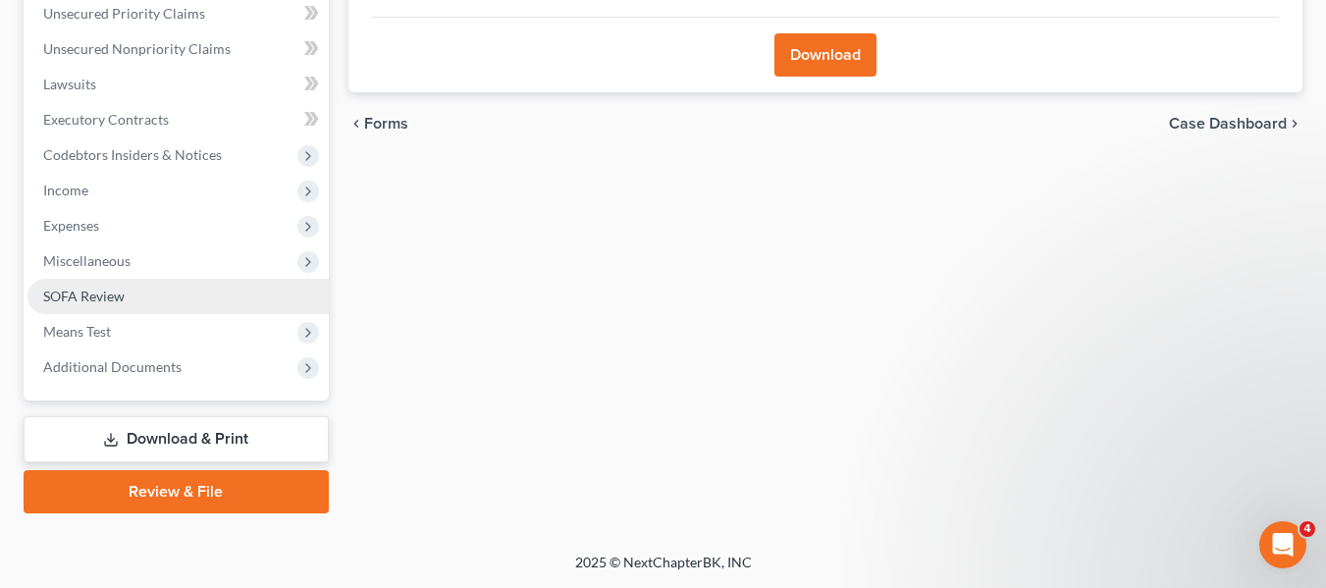
click at [135, 297] on link "SOFA Review" at bounding box center [177, 296] width 301 height 35
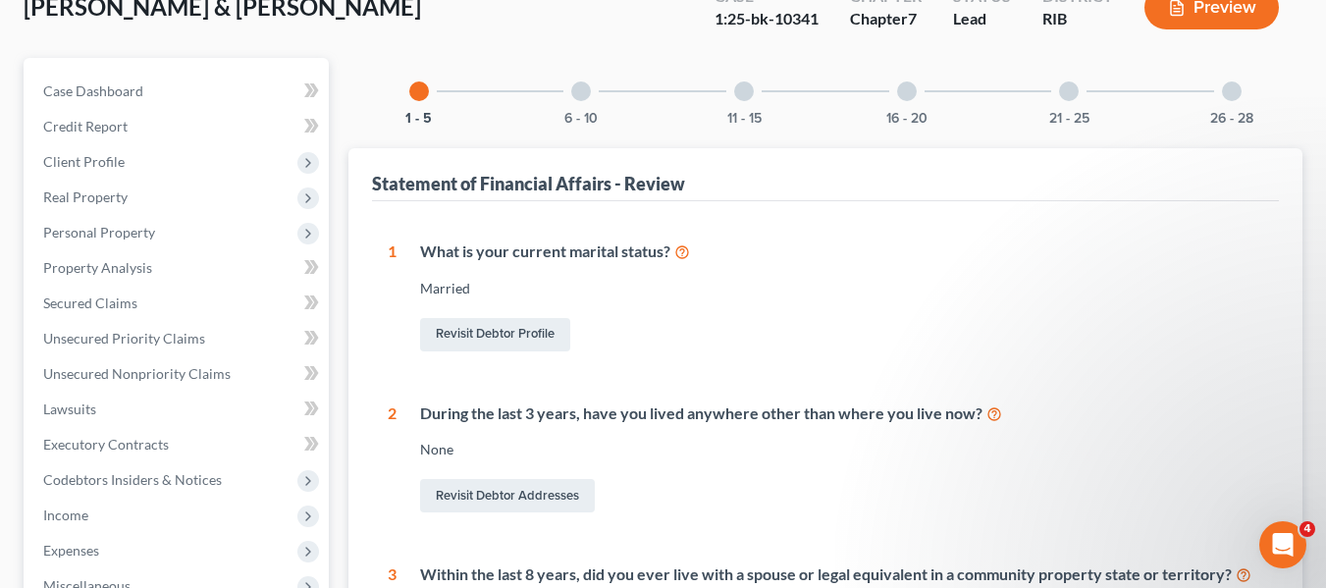
scroll to position [87, 0]
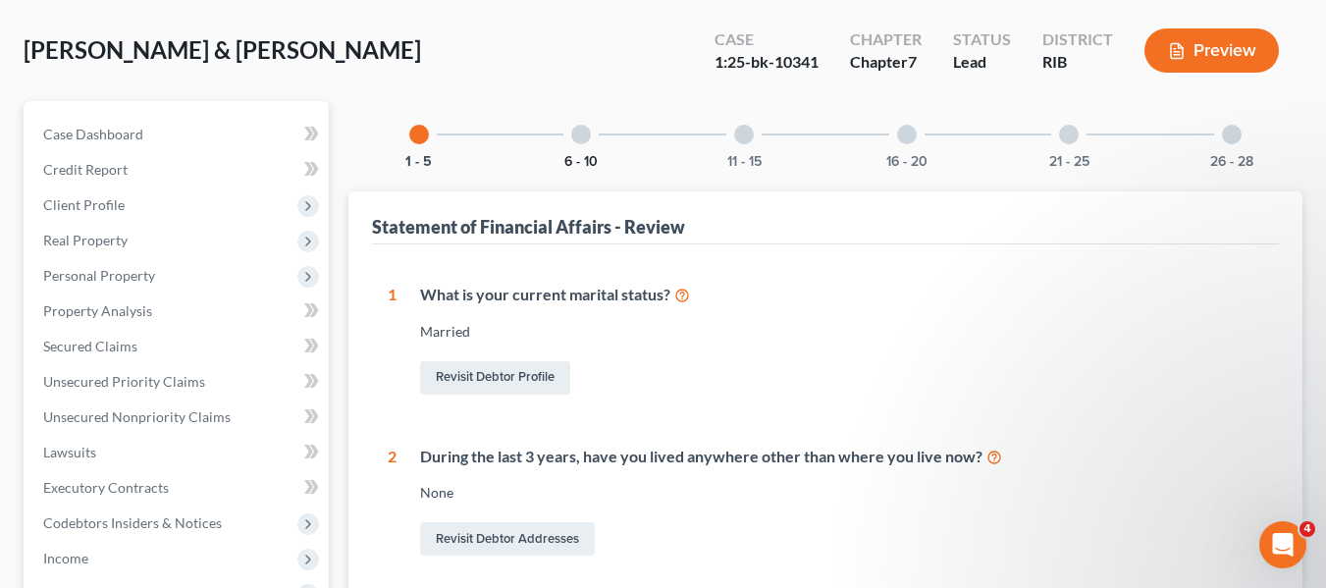
click at [585, 155] on button "6 - 10" at bounding box center [580, 162] width 33 height 14
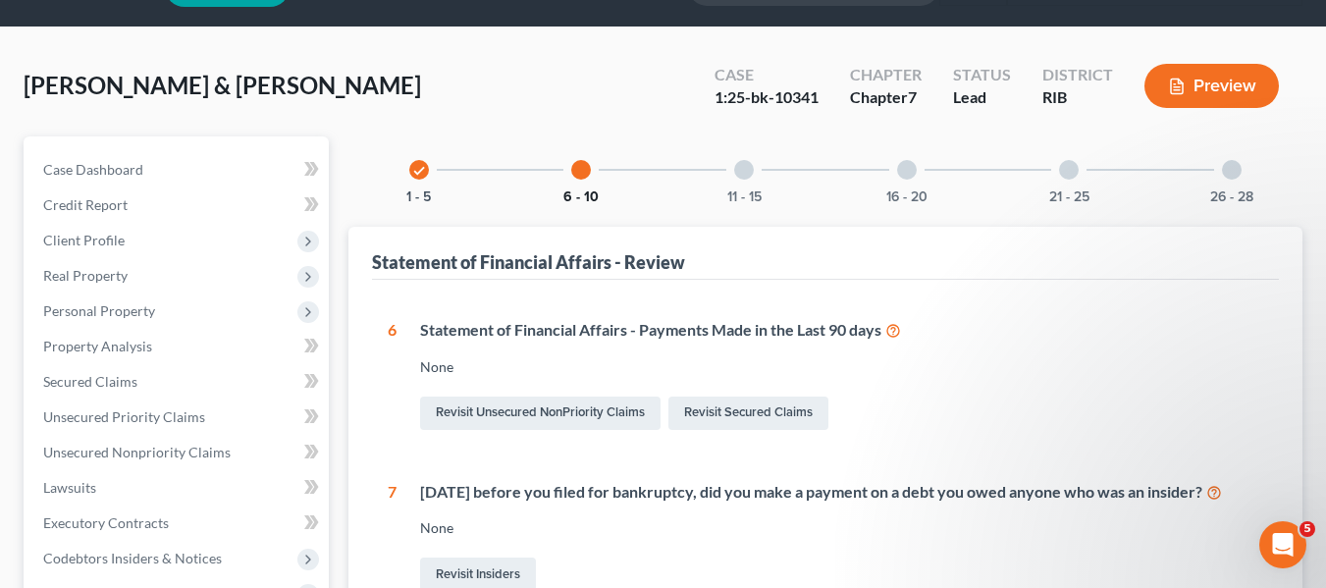
scroll to position [51, 0]
click at [749, 169] on div at bounding box center [744, 171] width 20 height 20
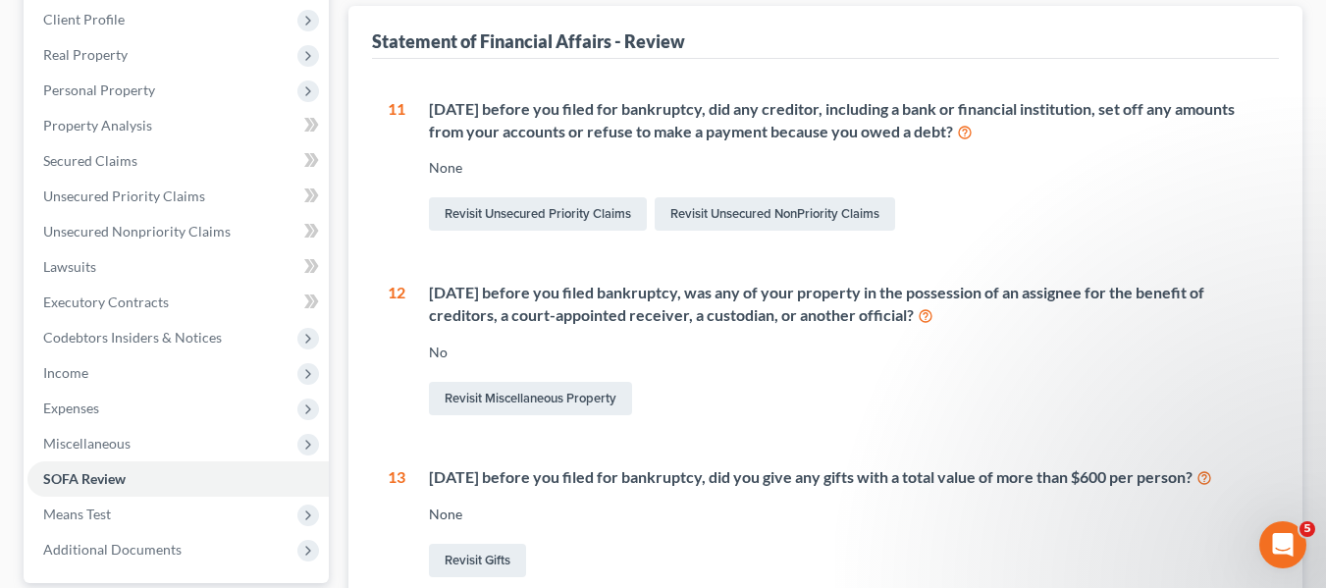
scroll to position [0, 0]
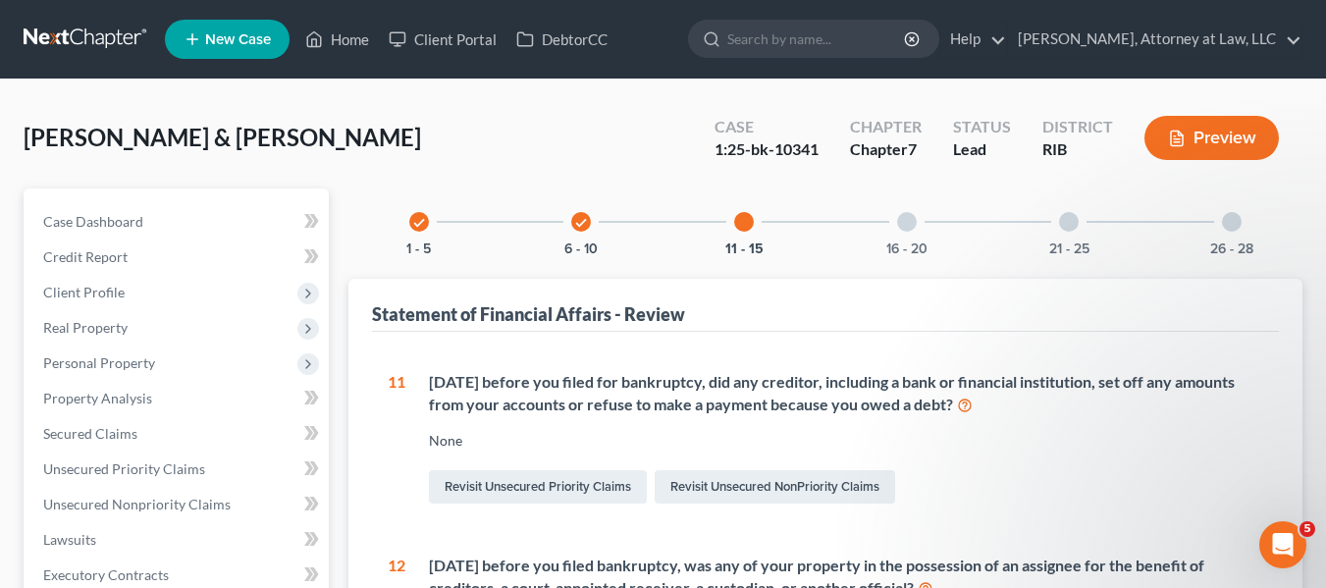
click at [906, 225] on div at bounding box center [907, 222] width 20 height 20
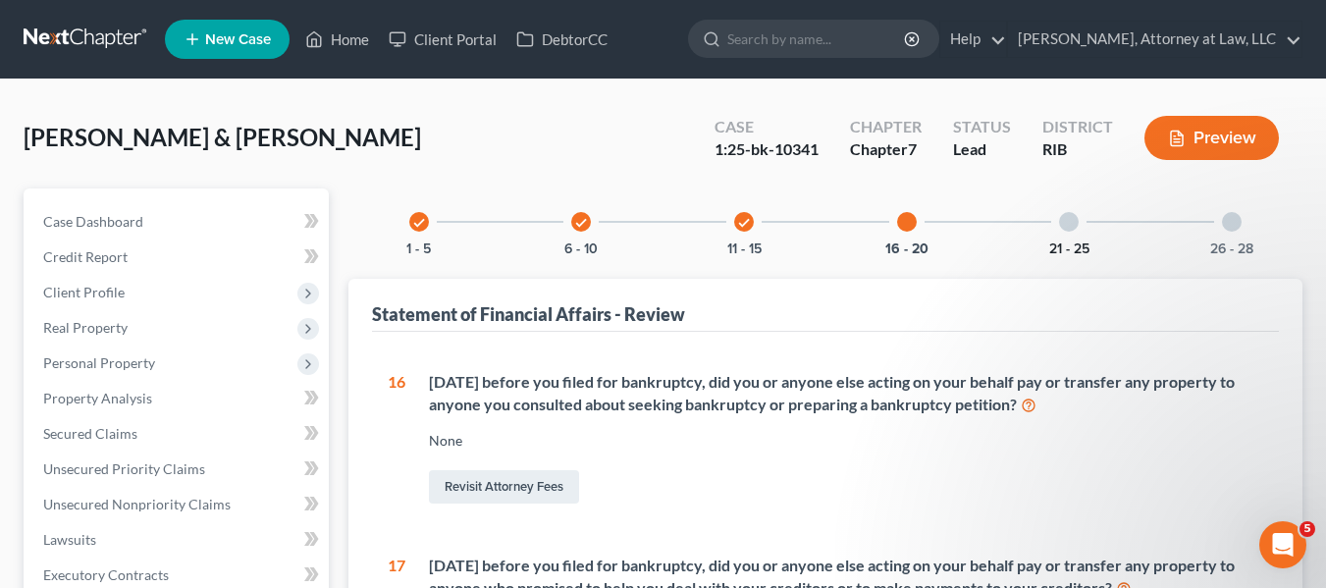
click at [1066, 242] on button "21 - 25" at bounding box center [1069, 249] width 40 height 14
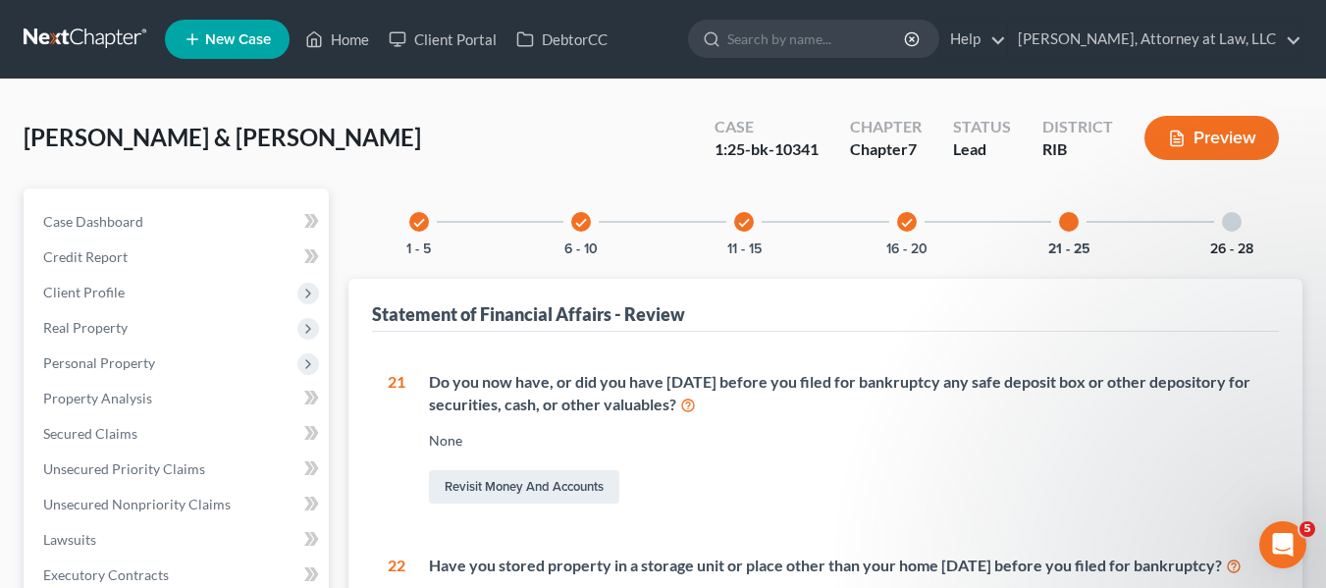
click at [1238, 242] on button "26 - 28" at bounding box center [1231, 249] width 43 height 14
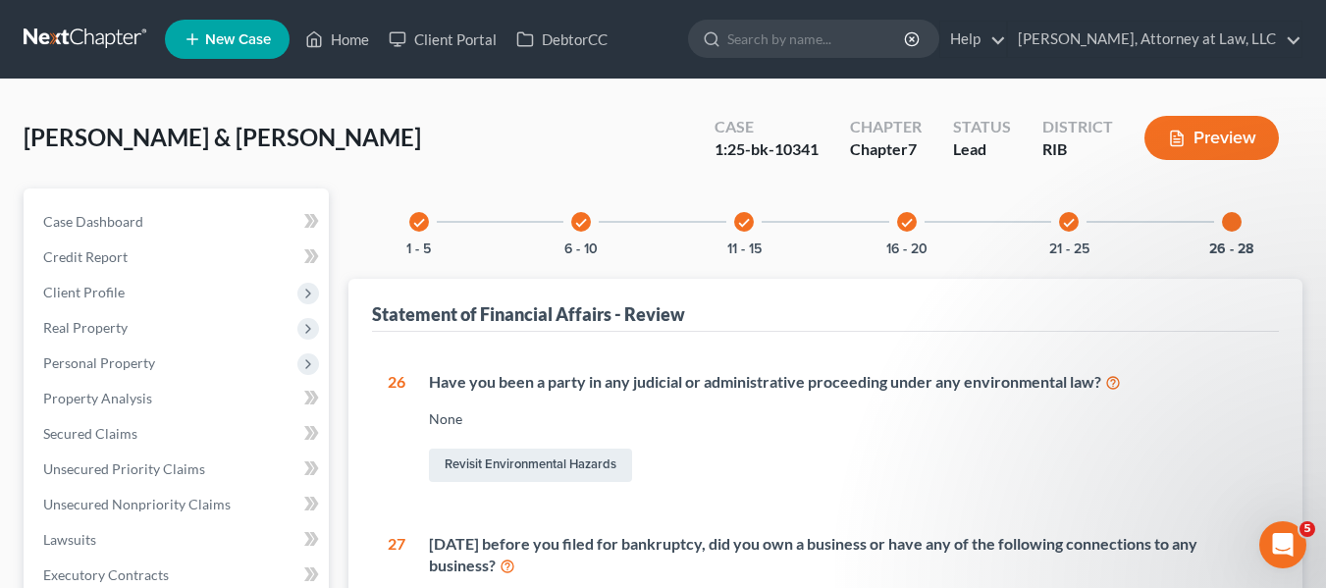
click at [417, 230] on div "check" at bounding box center [419, 222] width 20 height 20
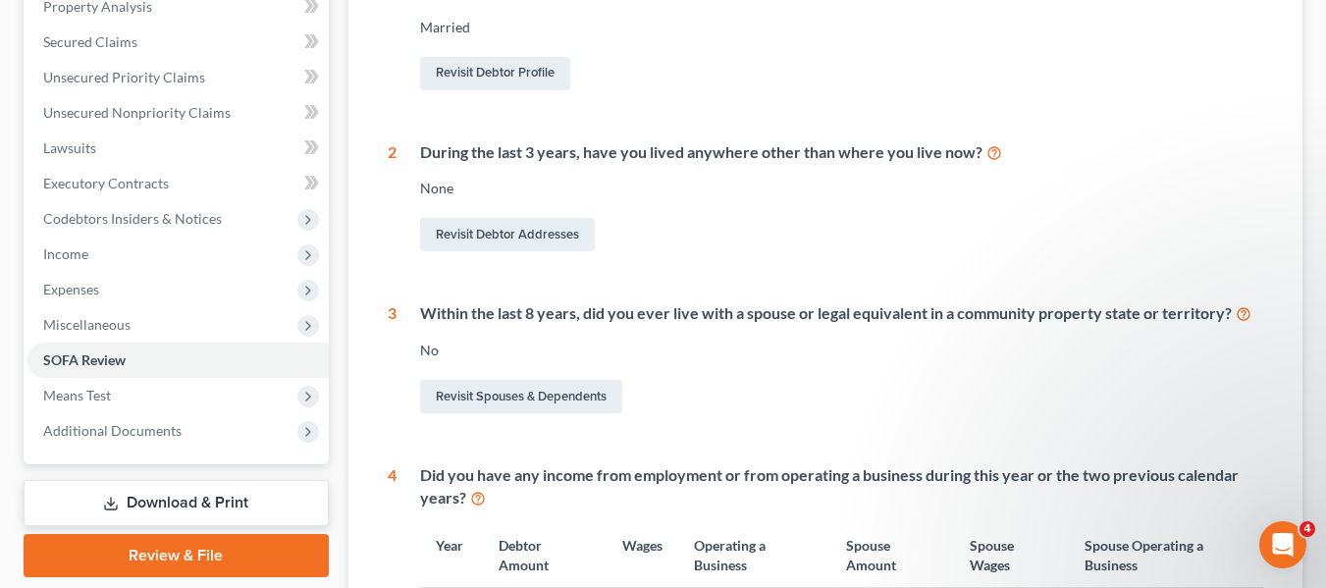
scroll to position [402, 0]
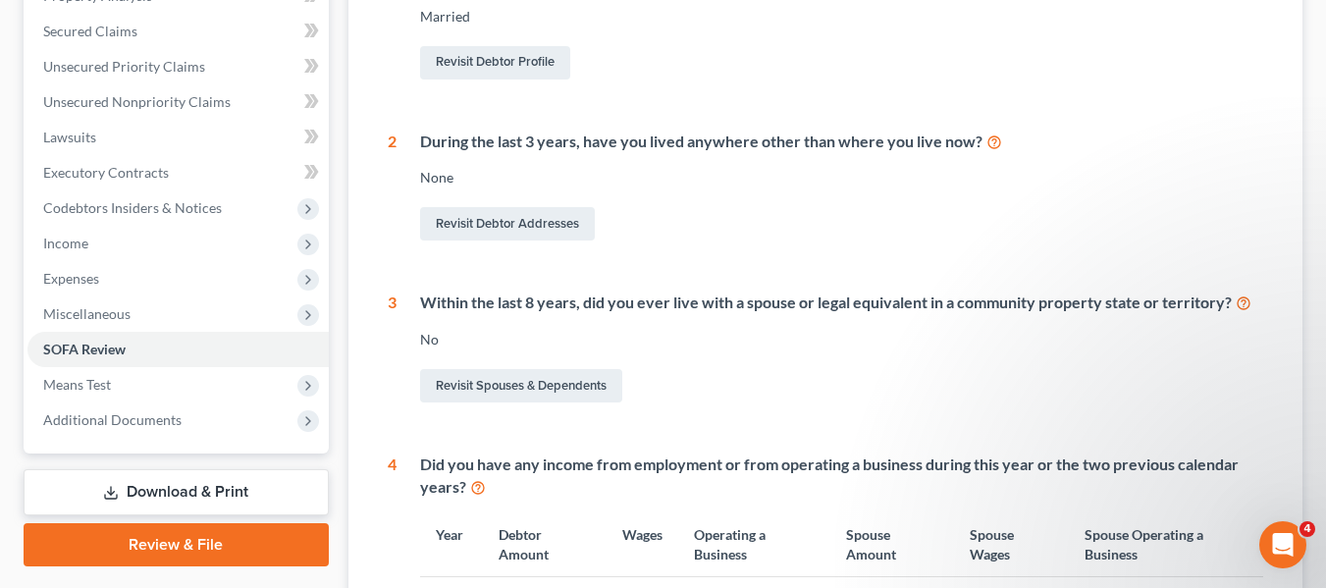
click at [1243, 339] on div "No" at bounding box center [841, 340] width 843 height 20
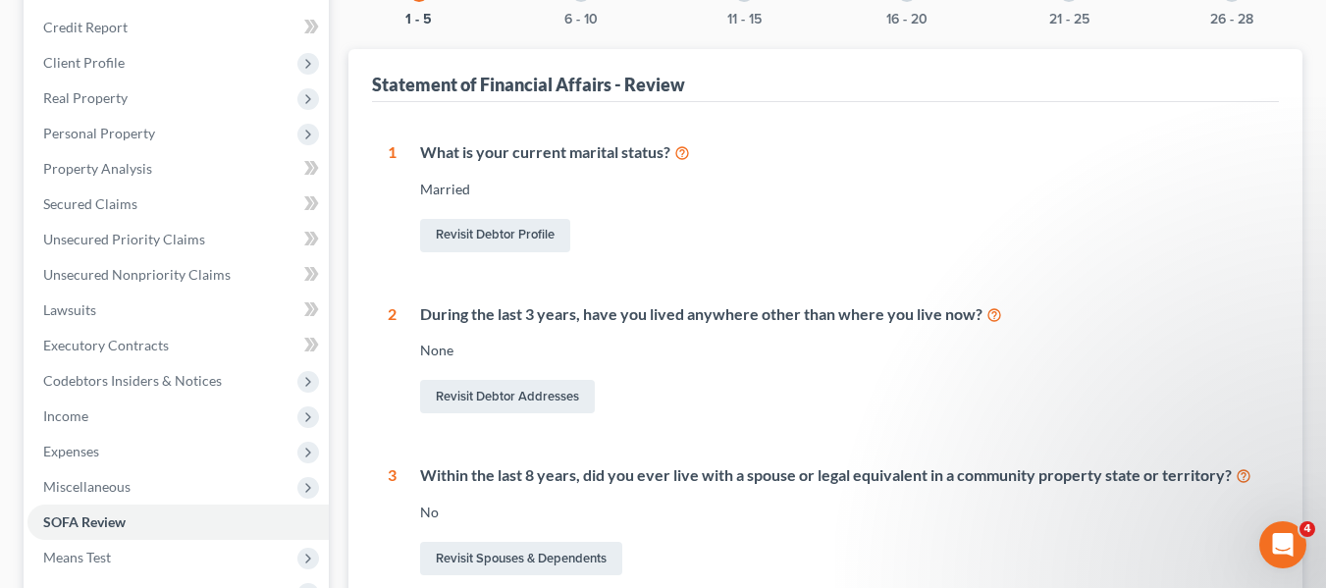
scroll to position [0, 0]
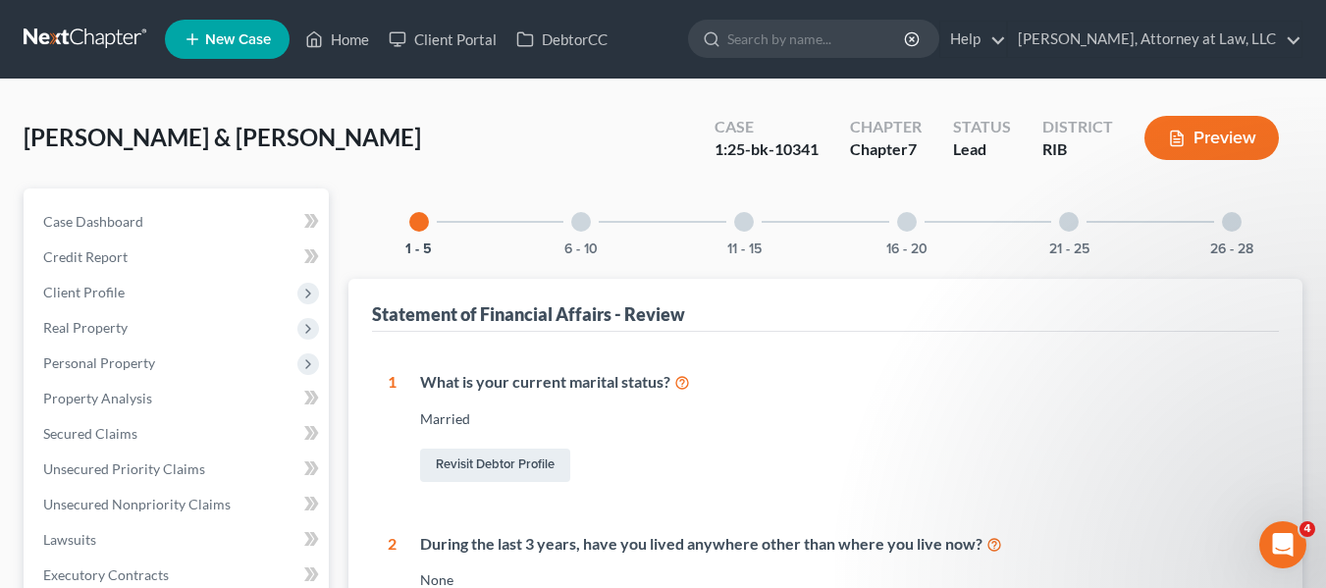
click at [570, 228] on div "6 - 10" at bounding box center [580, 221] width 67 height 67
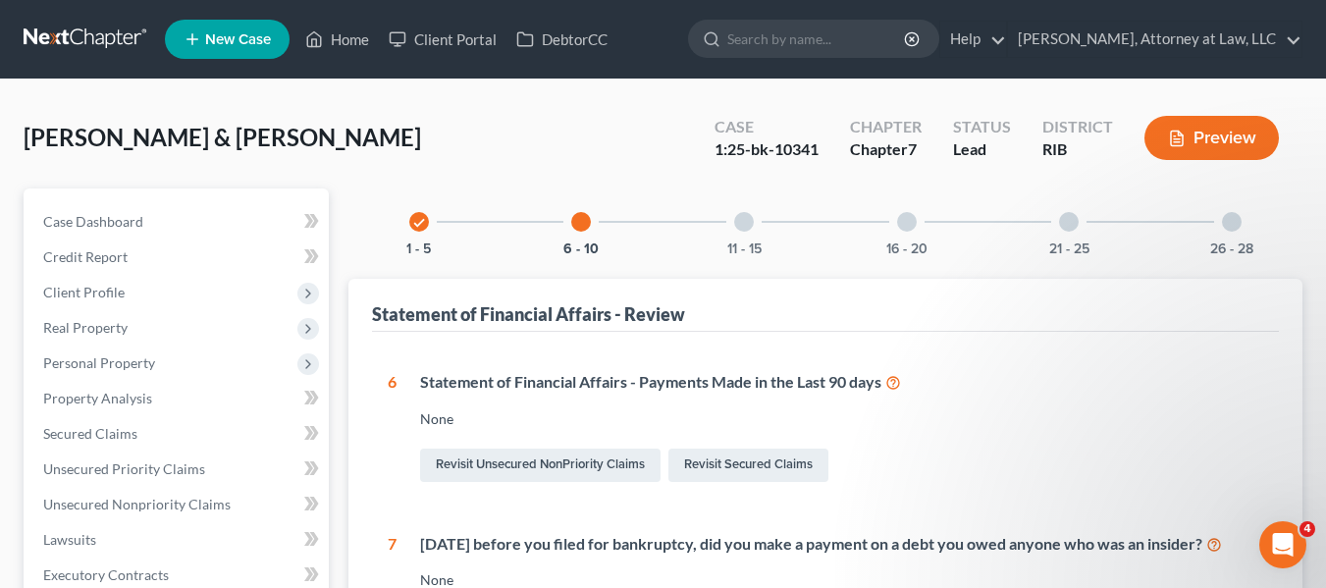
click at [744, 229] on div at bounding box center [744, 222] width 20 height 20
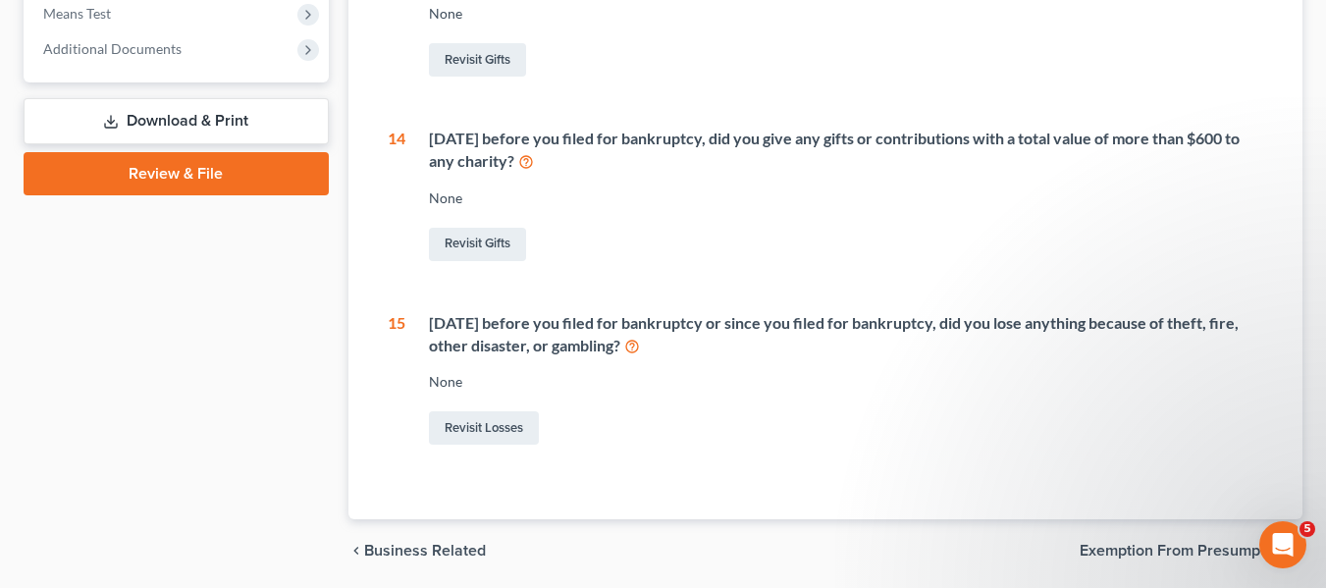
scroll to position [830, 0]
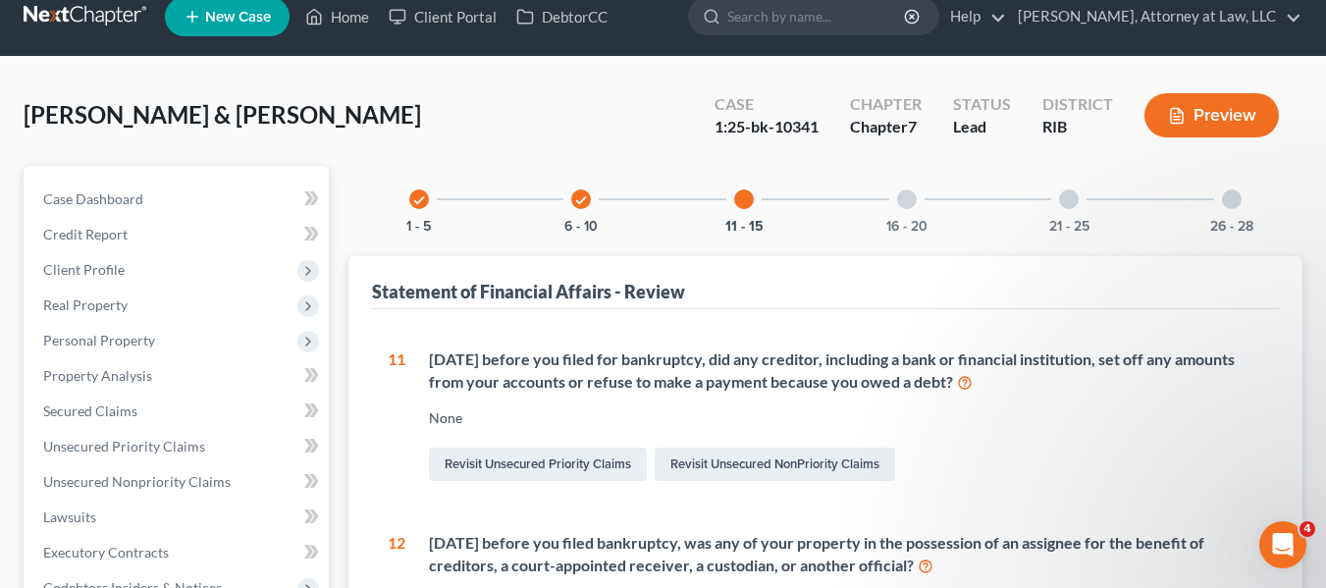
scroll to position [0, 0]
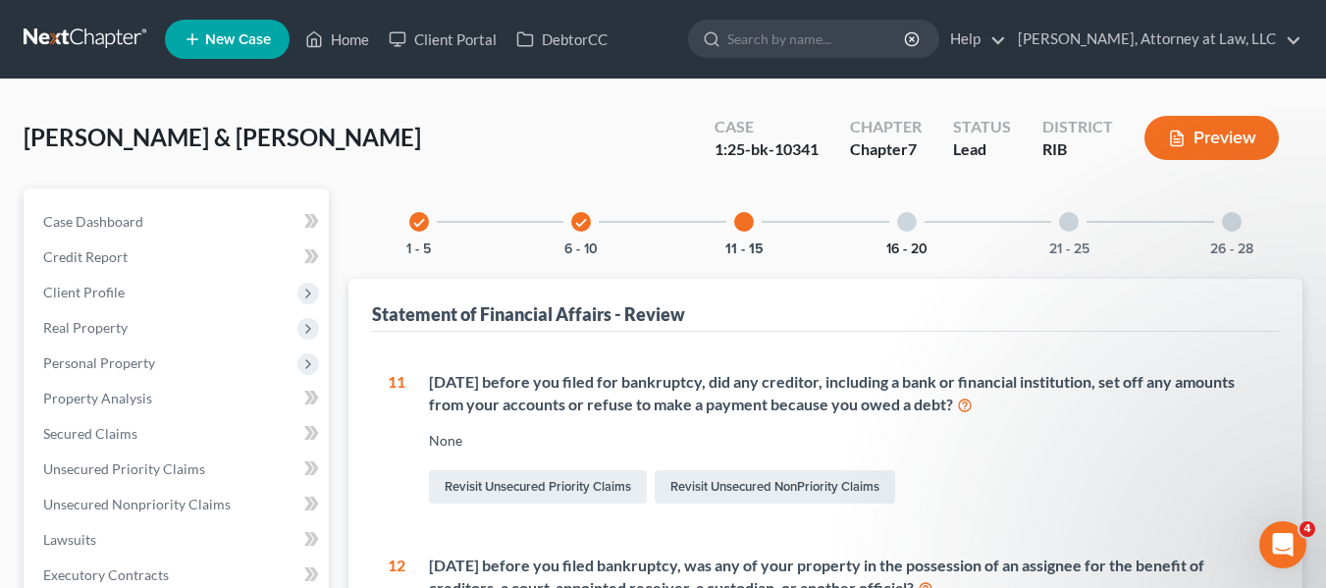
click at [902, 242] on button "16 - 20" at bounding box center [906, 249] width 41 height 14
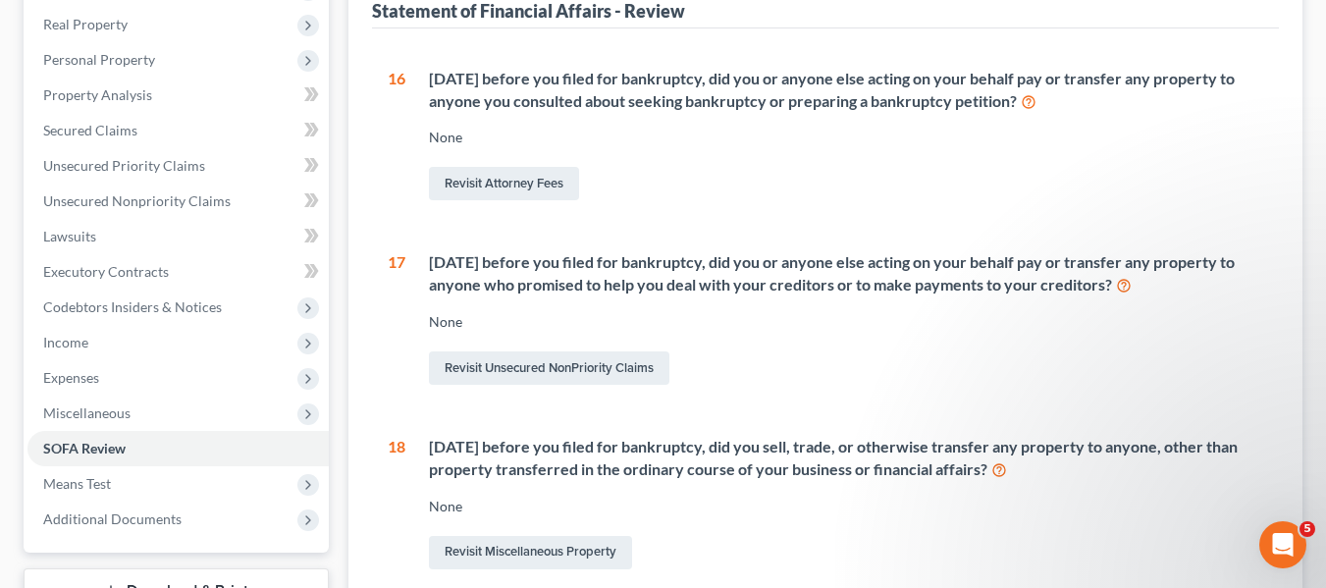
scroll to position [302, 0]
